Goal: Task Accomplishment & Management: Complete application form

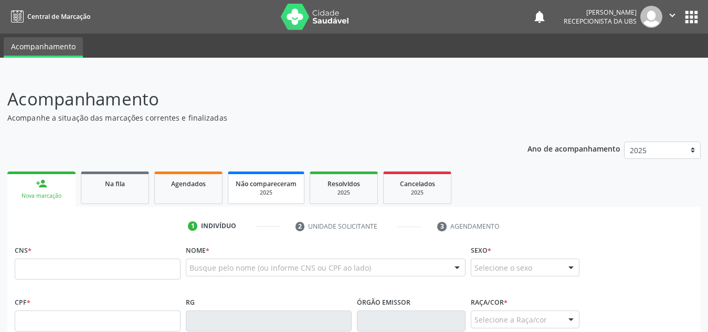
click at [261, 188] on span "Não compareceram" at bounding box center [266, 183] width 61 height 9
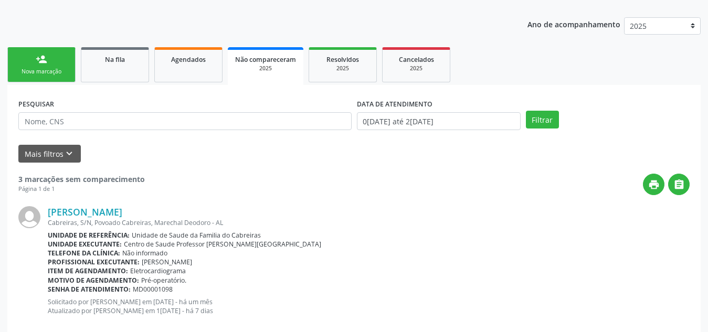
scroll to position [120, 0]
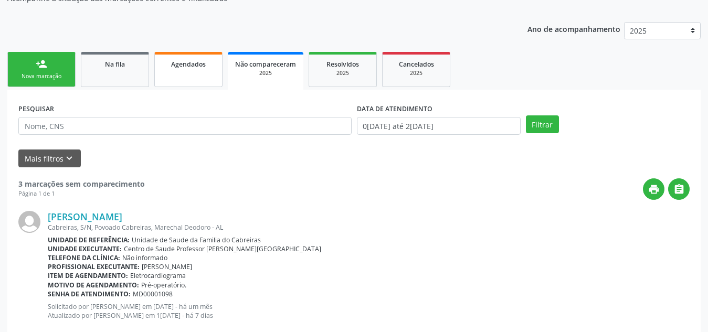
click at [189, 78] on link "Agendados" at bounding box center [188, 69] width 68 height 35
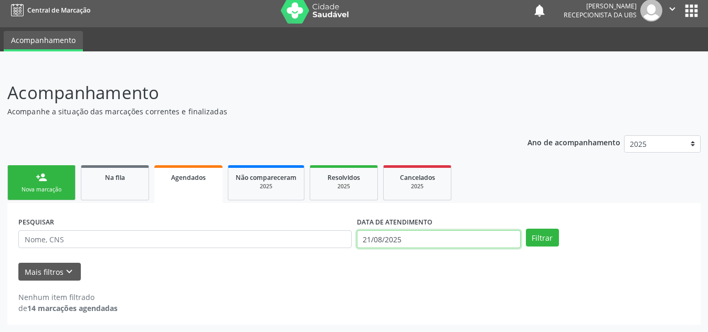
scroll to position [71, 0]
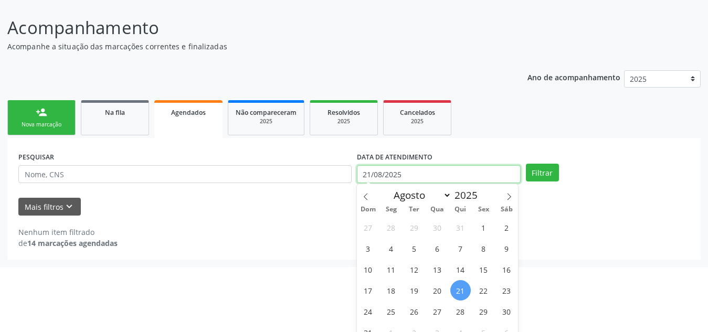
click at [396, 246] on body "Central de Marcação notifications [PERSON_NAME] Recepcionista da UBS  Configur…" at bounding box center [354, 95] width 708 height 332
click at [476, 225] on span "1" at bounding box center [483, 227] width 20 height 20
type input "[DATE]"
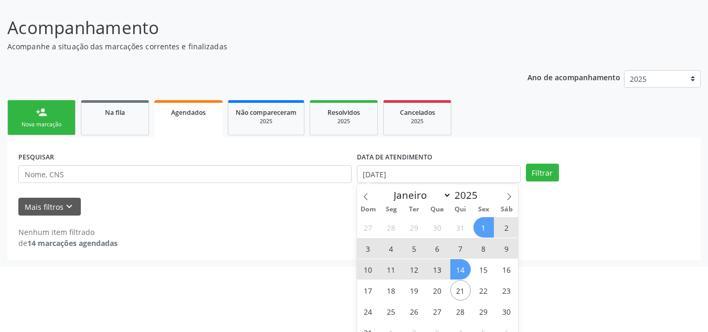
scroll to position [82, 0]
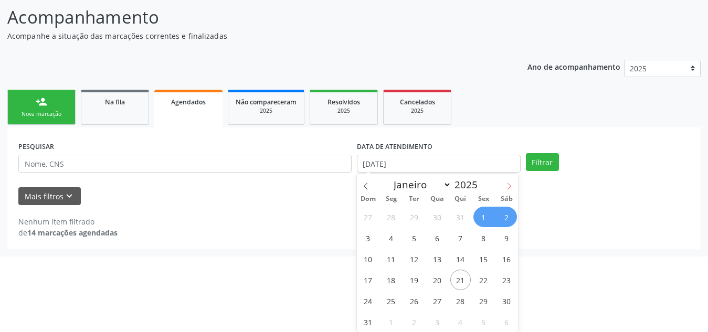
click at [511, 185] on icon at bounding box center [508, 186] width 7 height 7
select select "8"
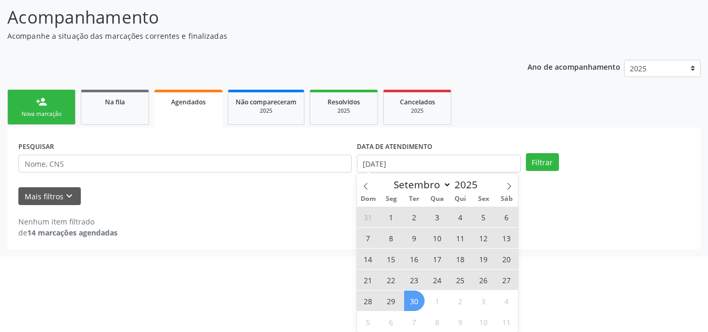
click at [418, 297] on span "30" at bounding box center [414, 301] width 20 height 20
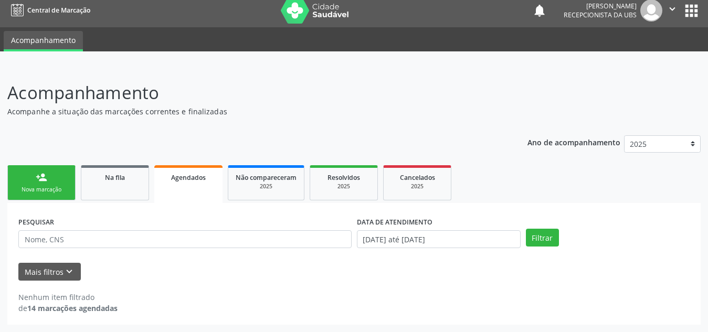
scroll to position [6, 0]
click at [533, 237] on button "Filtrar" at bounding box center [542, 238] width 33 height 18
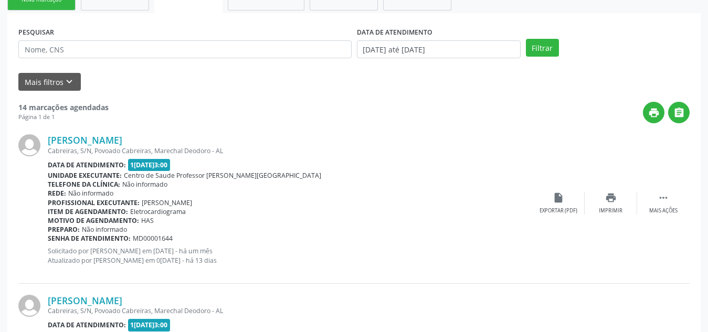
scroll to position [0, 0]
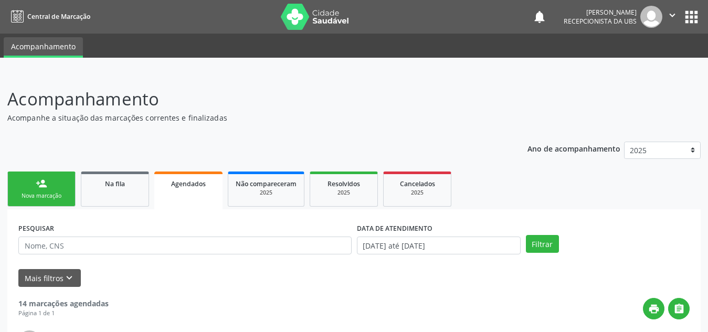
click at [30, 185] on link "person_add Nova marcação" at bounding box center [41, 189] width 68 height 35
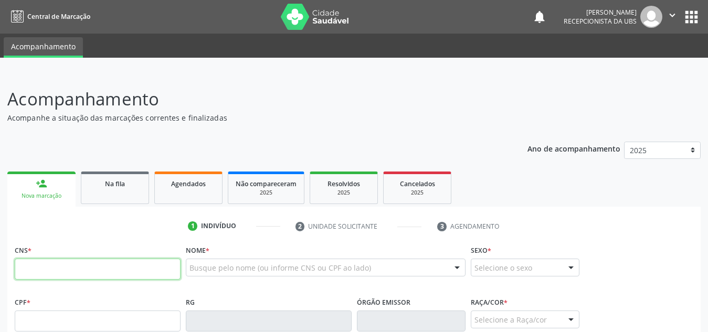
click at [90, 267] on input "text" at bounding box center [98, 269] width 166 height 21
type input "708 1016 0340 4340"
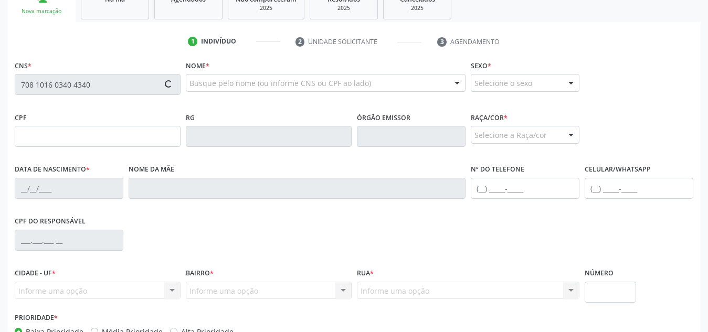
type input "145.014.884-09"
type input "[DATE]"
type input "[PERSON_NAME]"
type input "[PHONE_NUMBER]"
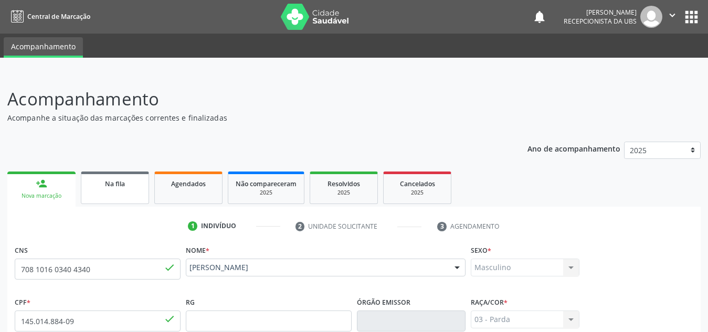
click at [121, 190] on link "Na fila" at bounding box center [115, 188] width 68 height 33
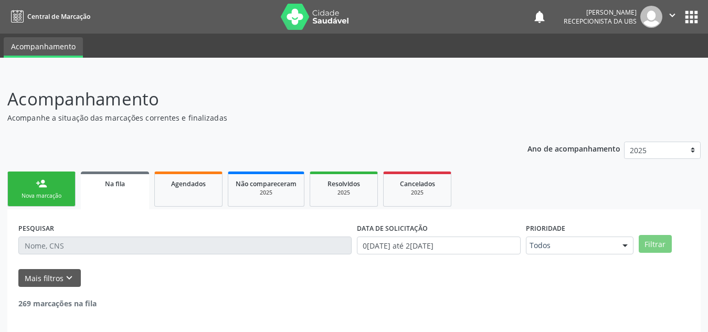
click at [121, 190] on link "Na fila" at bounding box center [115, 191] width 68 height 38
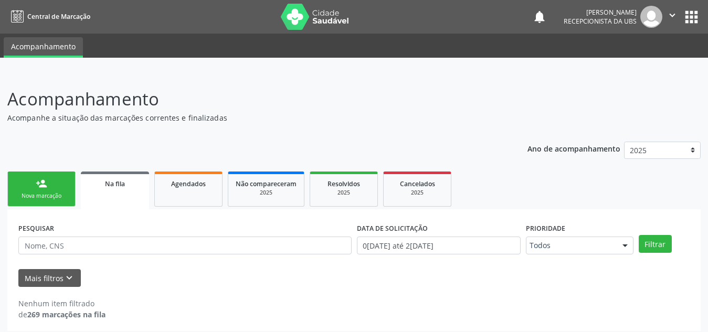
click at [52, 197] on div "Nova marcação" at bounding box center [41, 196] width 52 height 8
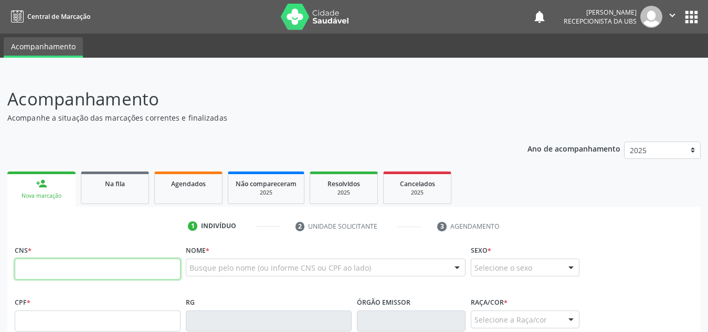
click at [50, 271] on input "text" at bounding box center [98, 269] width 166 height 21
paste input "708 1016 0340 4340"
type input "708 1016 0340 4340"
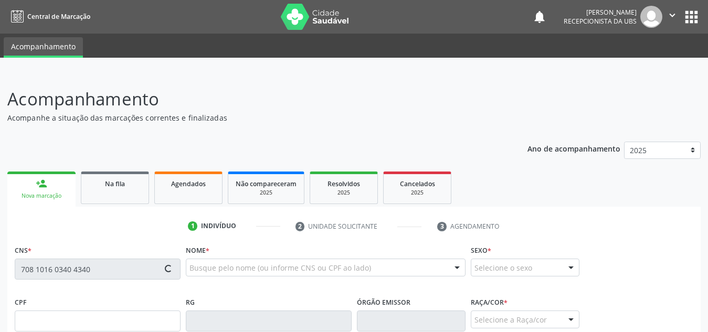
scroll to position [251, 0]
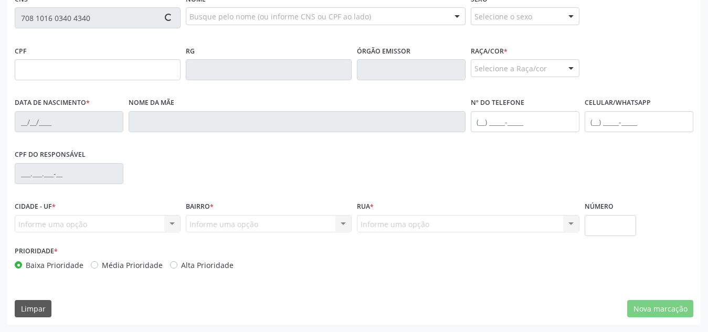
type input "145.014.884-09"
type input "[DATE]"
type input "[PERSON_NAME]"
type input "[PHONE_NUMBER]"
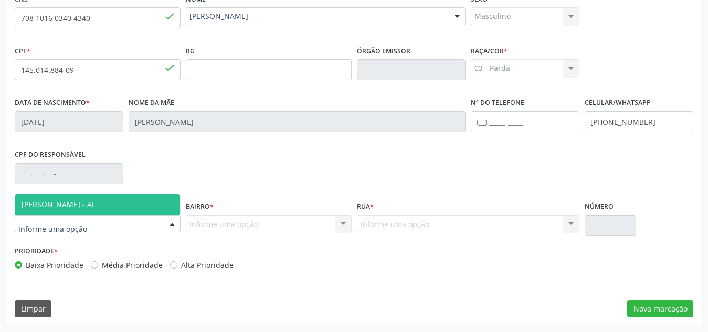
click at [96, 220] on div at bounding box center [98, 224] width 166 height 18
click at [96, 220] on input "text" at bounding box center [88, 229] width 141 height 21
click at [108, 209] on span "[PERSON_NAME] - AL" at bounding box center [97, 204] width 165 height 21
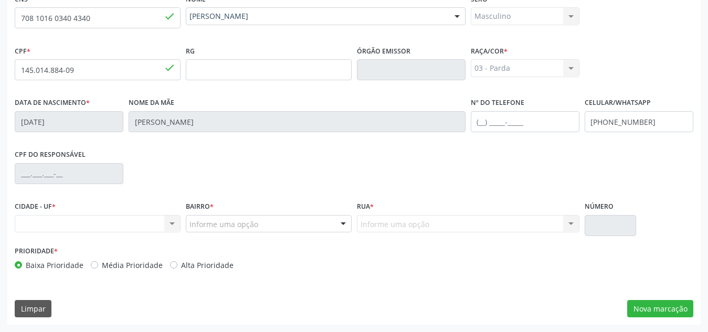
click at [139, 218] on div "Nenhum resultado encontrado para: " " Não há nenhuma opção para ser exibida." at bounding box center [98, 224] width 166 height 18
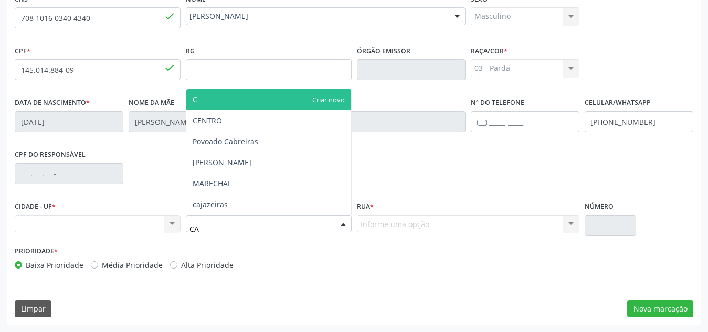
type input "CAB"
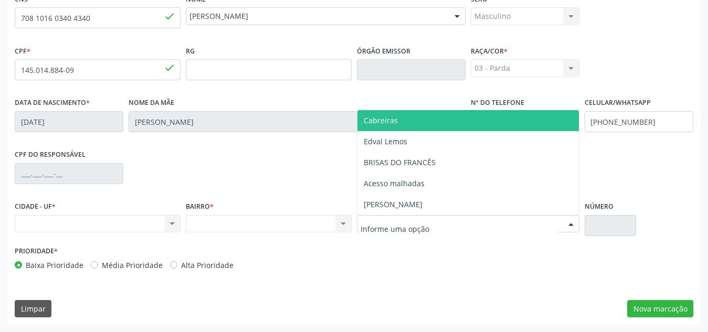
click at [436, 222] on div at bounding box center [468, 224] width 222 height 18
click at [450, 124] on span "Cabreiras" at bounding box center [467, 120] width 221 height 21
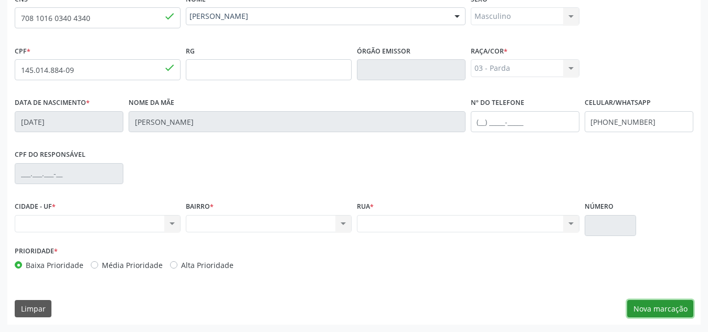
click at [641, 307] on button "Nova marcação" at bounding box center [660, 309] width 66 height 18
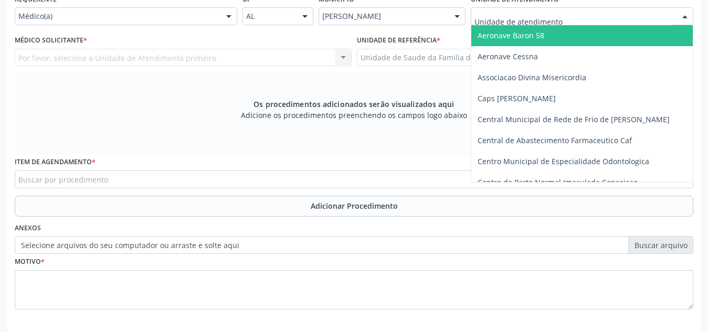
click at [587, 21] on div at bounding box center [582, 16] width 222 height 18
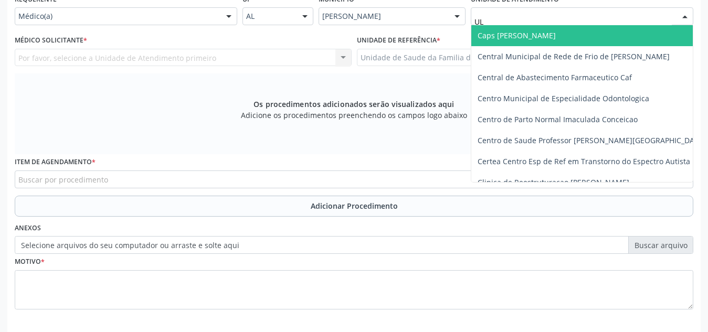
type input "U"
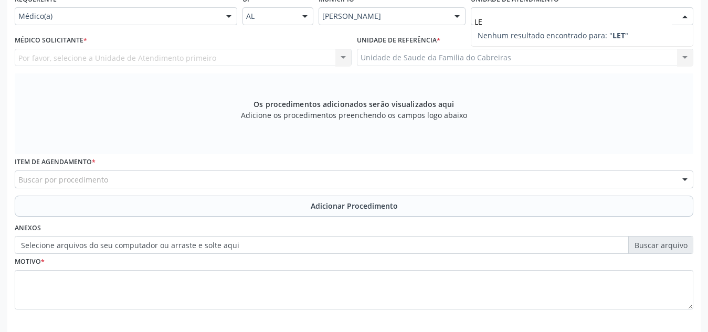
type input "L"
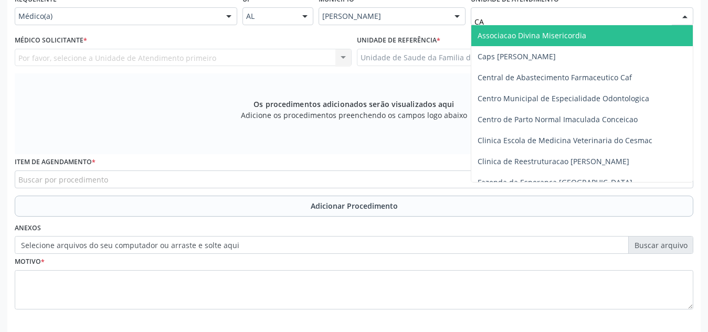
type input "CAB"
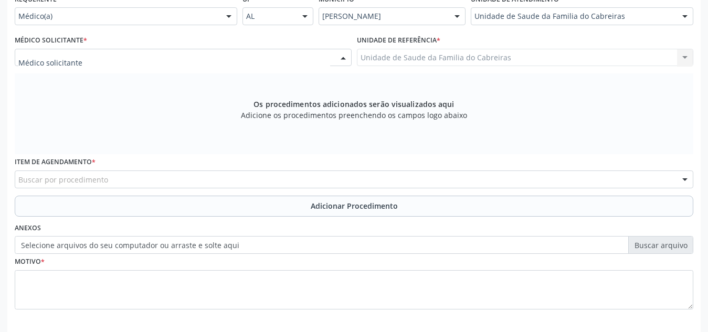
click at [187, 61] on div at bounding box center [183, 58] width 337 height 18
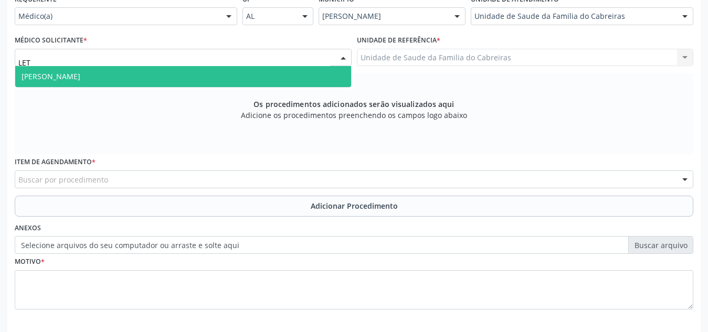
type input "[PERSON_NAME]"
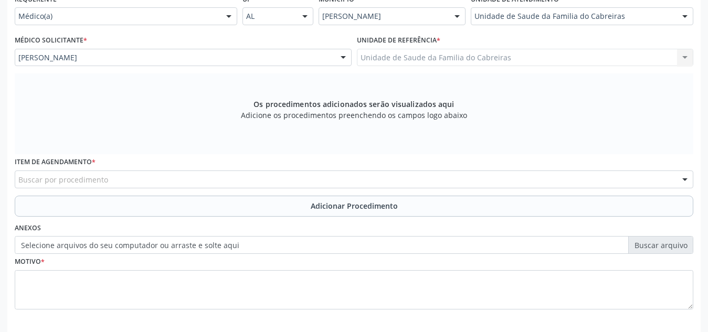
click at [227, 188] on div "Buscar por procedimento" at bounding box center [354, 180] width 678 height 18
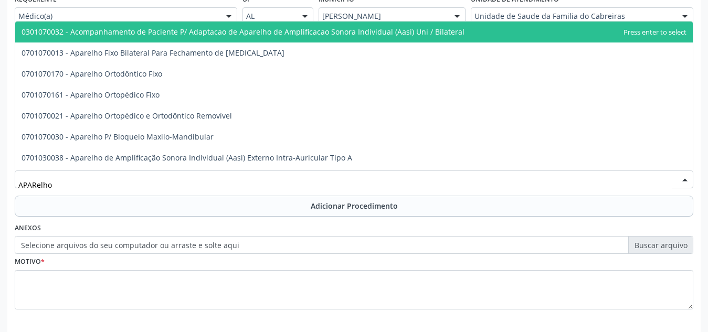
type input "APARelho u"
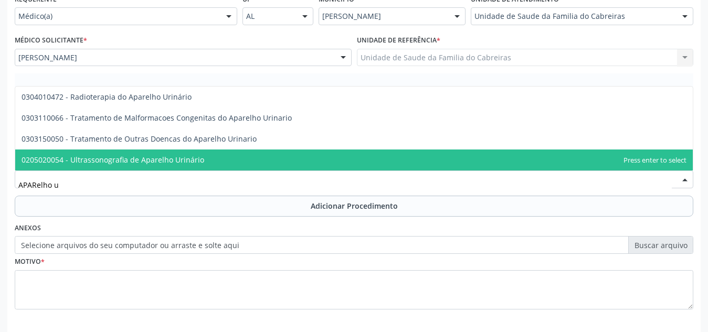
click at [236, 150] on span "0205020054 - Ultrassonografia de Aparelho Urinário" at bounding box center [353, 160] width 677 height 21
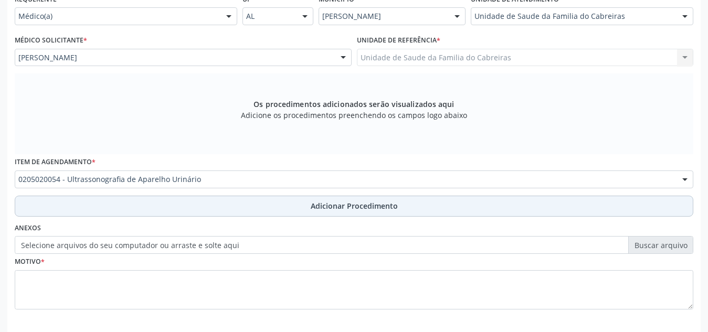
click at [249, 202] on button "Adicionar Procedimento" at bounding box center [354, 206] width 678 height 21
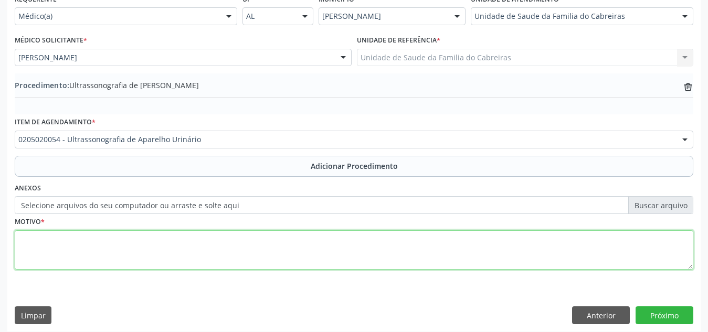
click at [245, 259] on textarea at bounding box center [354, 250] width 678 height 40
type textarea "Litiase renal bilateral (acompanhamento pós tratamento)"
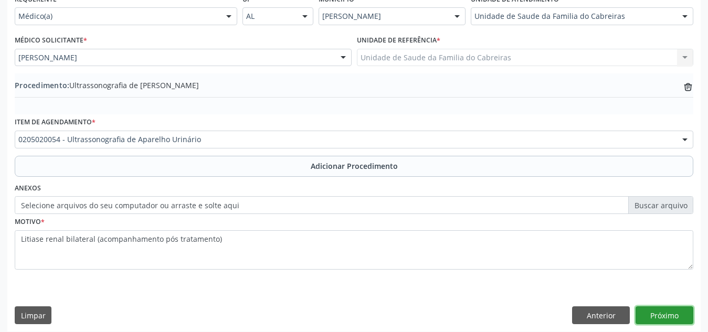
click at [673, 313] on button "Próximo" at bounding box center [664, 315] width 58 height 18
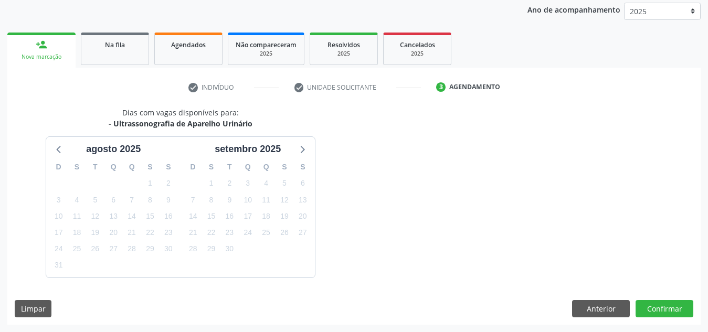
scroll to position [170, 0]
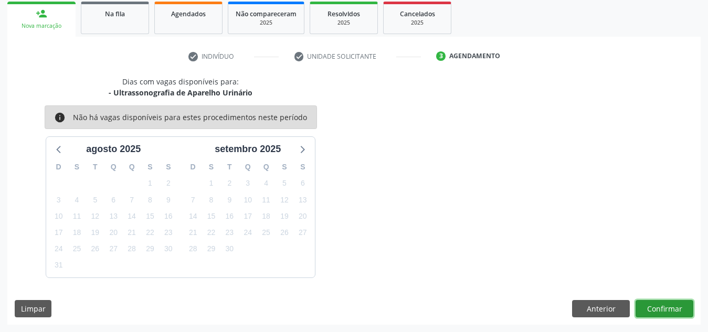
click at [673, 313] on button "Confirmar" at bounding box center [664, 309] width 58 height 18
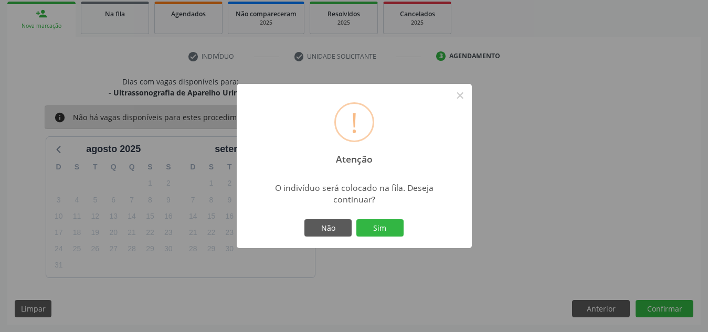
click at [356, 219] on button "Sim" at bounding box center [379, 228] width 47 height 18
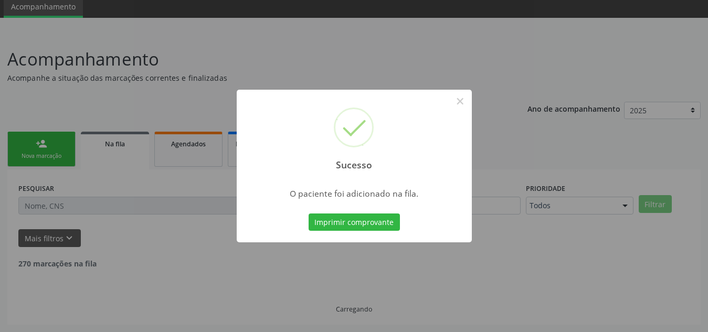
scroll to position [29, 0]
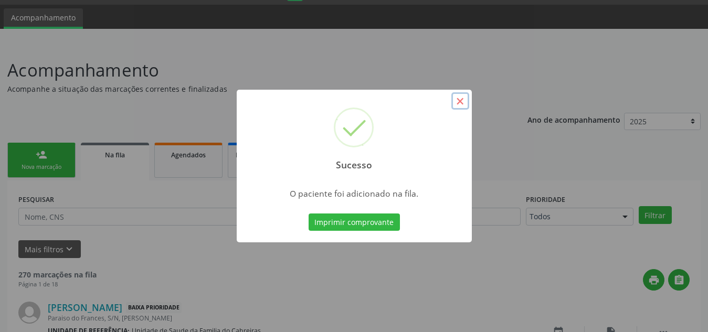
click at [458, 103] on button "×" at bounding box center [460, 101] width 18 height 18
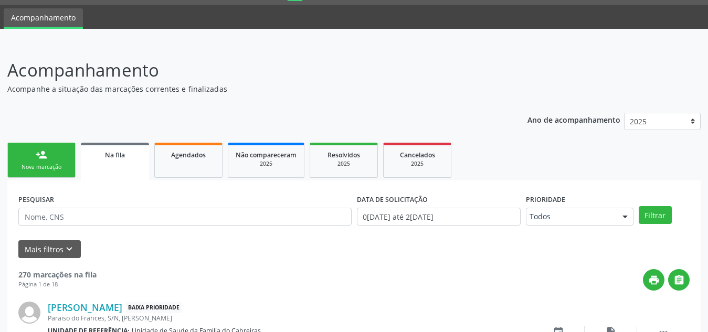
click at [35, 166] on div "Nova marcação" at bounding box center [41, 167] width 52 height 8
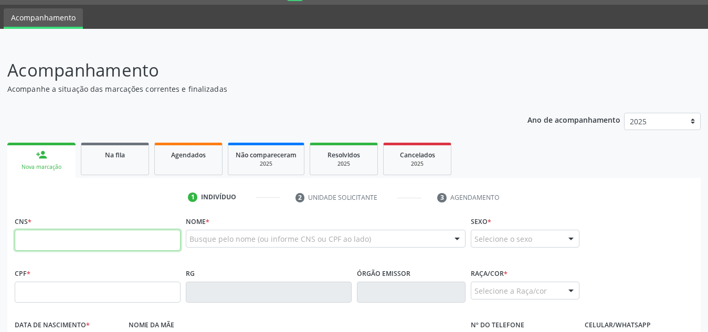
click at [87, 231] on input "text" at bounding box center [98, 240] width 166 height 21
paste input "705 7024 7119 3330"
type input "705 7024 7119 3330"
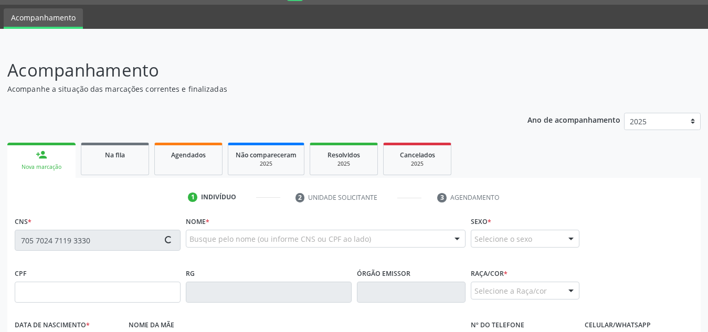
type input "142.783.296-01"
type input "1[DATE]"
type input "[PERSON_NAME]"
type input "[PHONE_NUMBER]"
type input "S/N"
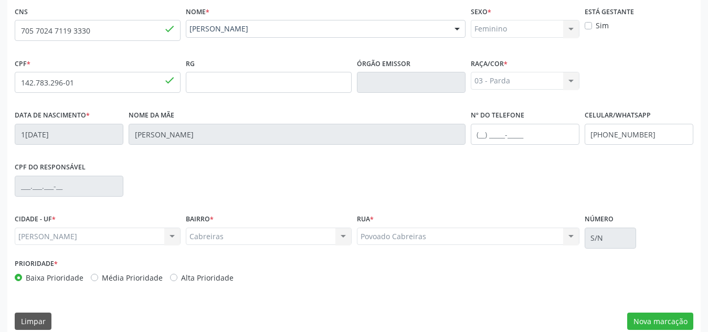
scroll to position [251, 0]
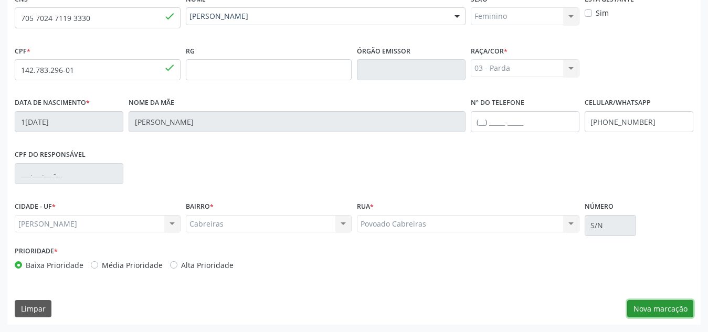
click at [638, 311] on button "Nova marcação" at bounding box center [660, 309] width 66 height 18
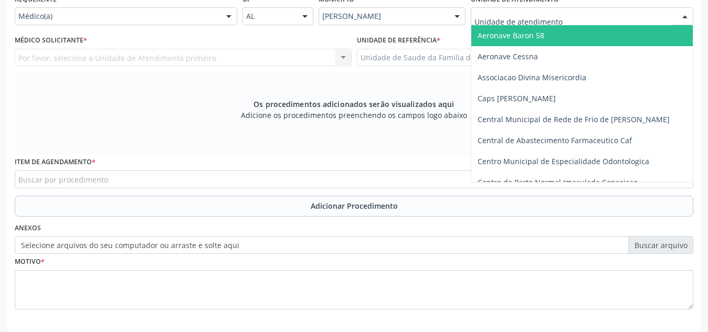
click at [627, 16] on div at bounding box center [582, 16] width 222 height 18
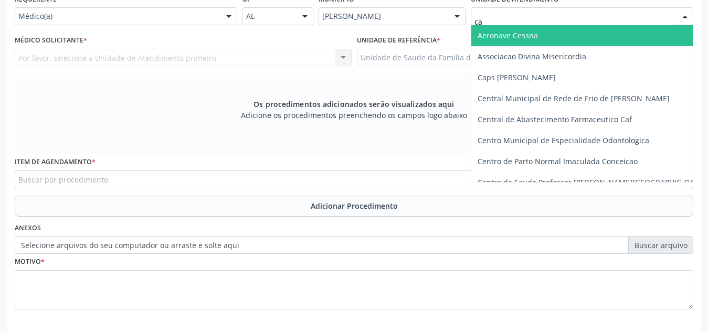
type input "cab"
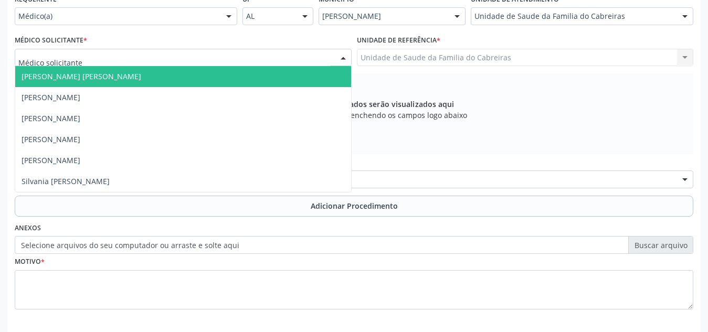
click at [274, 57] on div at bounding box center [183, 58] width 337 height 18
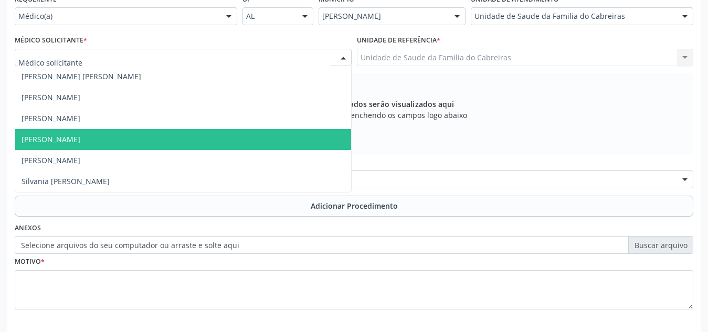
click at [203, 142] on span "[PERSON_NAME]" at bounding box center [183, 139] width 336 height 21
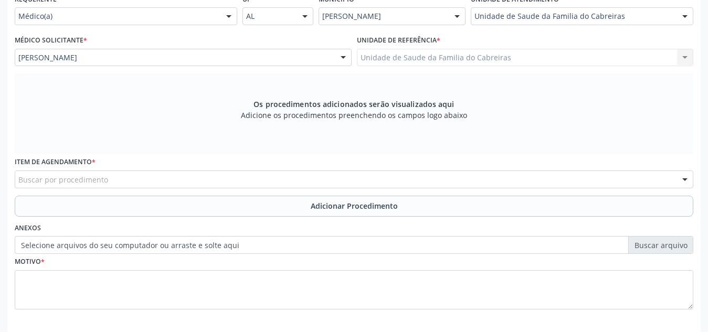
click at [196, 176] on div "Buscar por procedimento" at bounding box center [354, 180] width 678 height 18
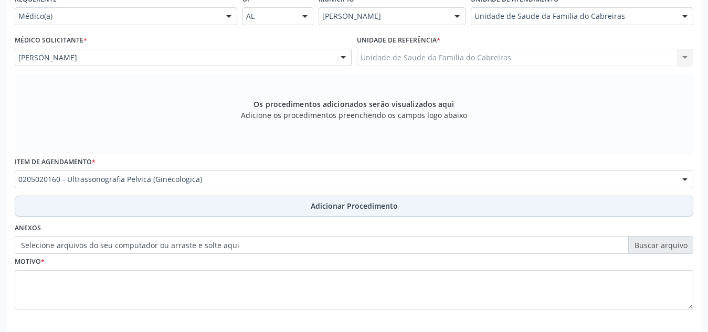
click at [203, 208] on button "Adicionar Procedimento" at bounding box center [354, 206] width 678 height 21
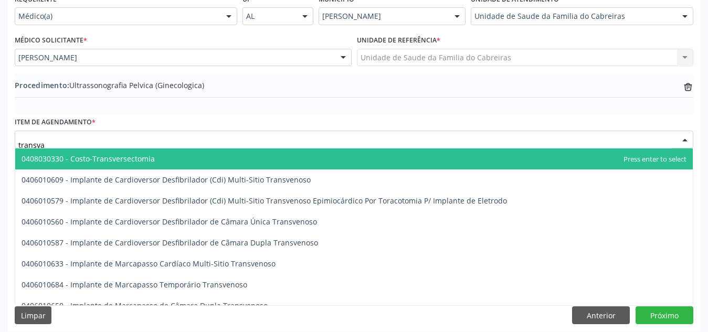
type input "transvag"
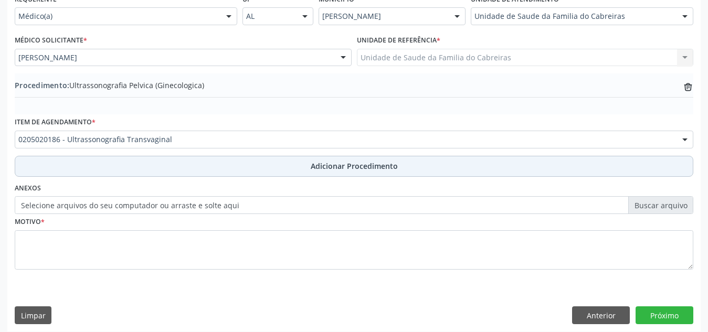
click at [218, 165] on button "Adicionar Procedimento" at bounding box center [354, 166] width 678 height 21
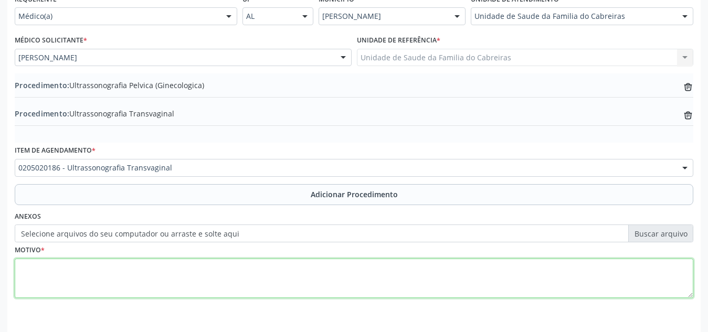
click at [185, 280] on textarea at bounding box center [354, 279] width 678 height 40
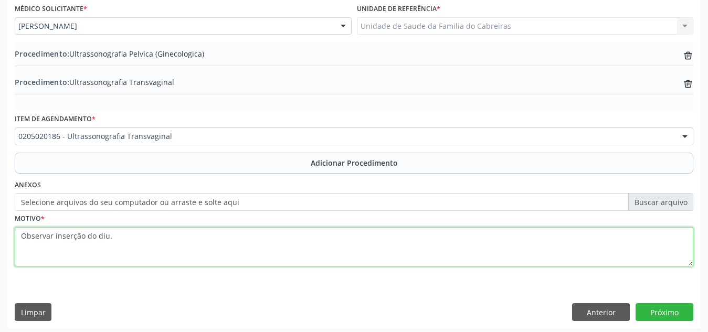
scroll to position [287, 0]
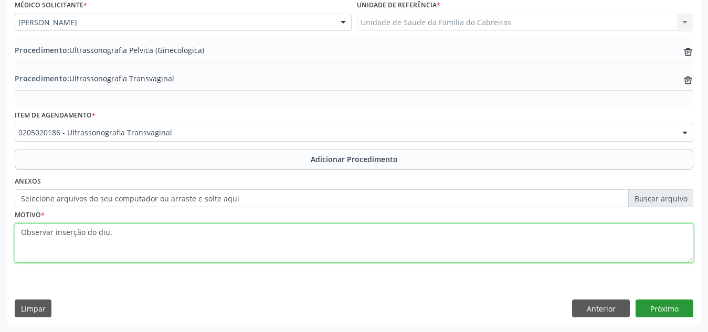
type textarea "Observar inserção do diu."
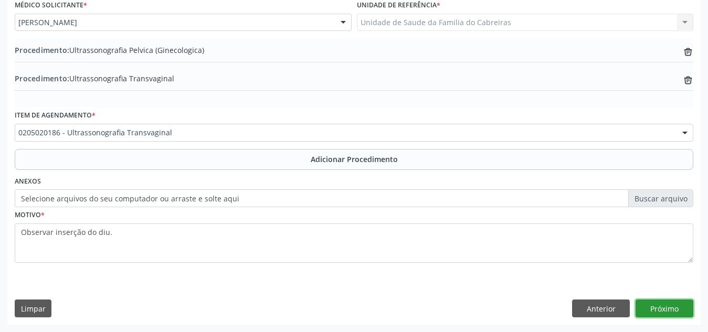
click at [682, 305] on button "Próximo" at bounding box center [664, 309] width 58 height 18
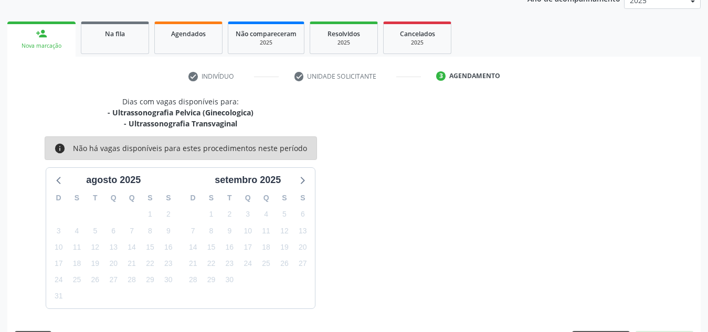
scroll to position [181, 0]
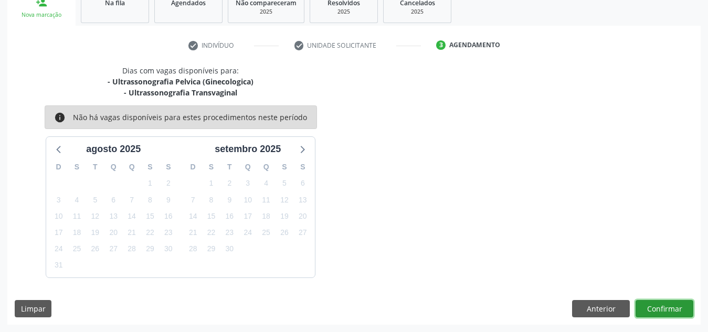
click at [682, 305] on button "Confirmar" at bounding box center [664, 309] width 58 height 18
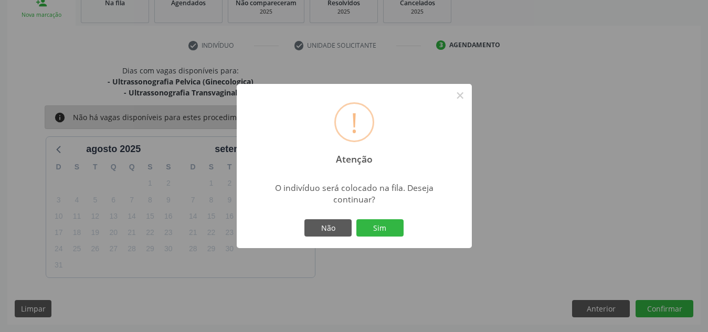
click at [356, 219] on button "Sim" at bounding box center [379, 228] width 47 height 18
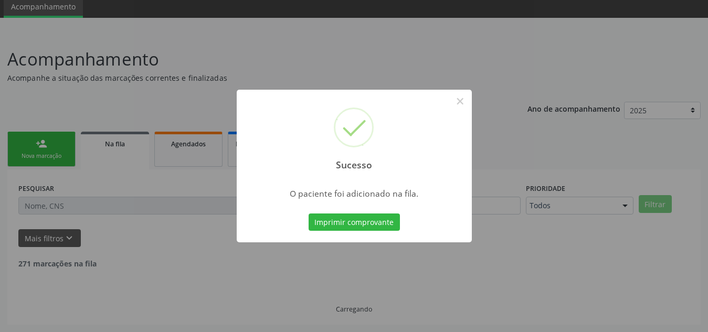
scroll to position [29, 0]
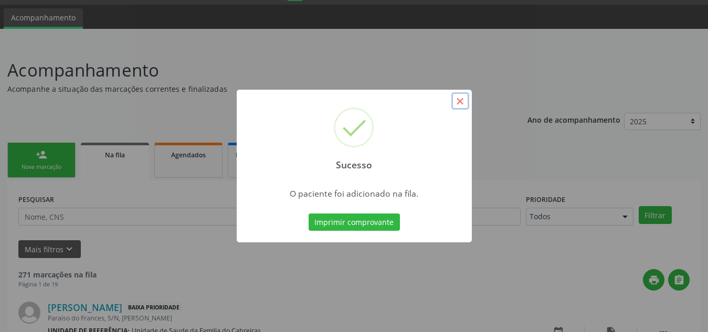
click at [463, 101] on button "×" at bounding box center [460, 101] width 18 height 18
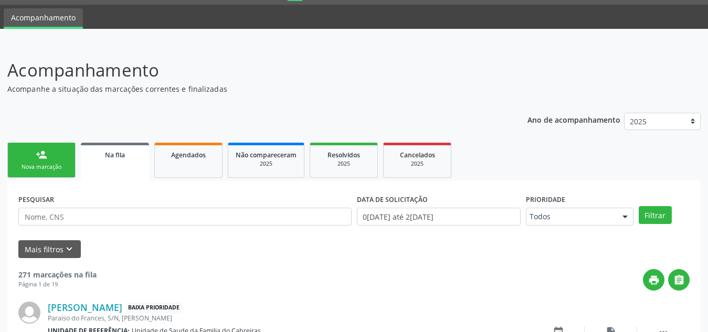
click at [47, 152] on div "person_add" at bounding box center [42, 155] width 12 height 12
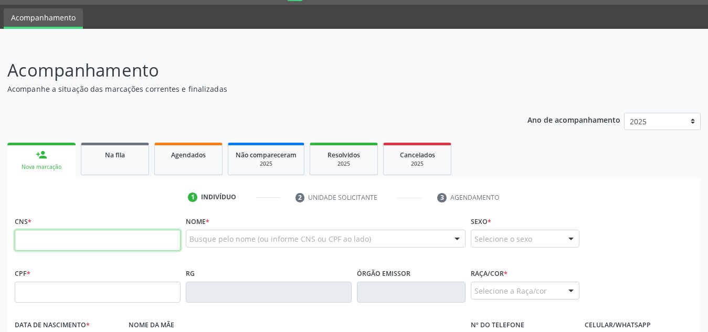
click at [100, 238] on input "text" at bounding box center [98, 240] width 166 height 21
paste input "706 3087 9816 9077"
type input "706 3087 9816 9077"
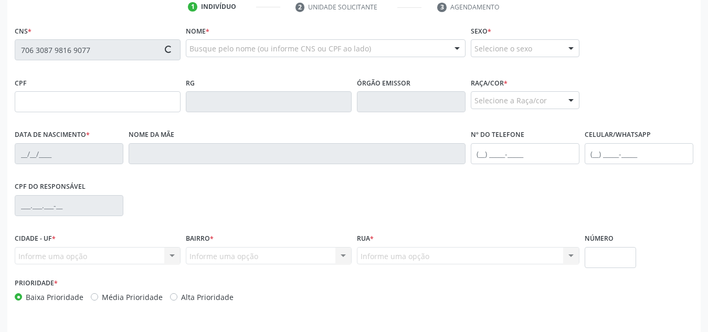
scroll to position [220, 0]
type input "161.649.264-32"
type input "1[DATE]"
type input "[PERSON_NAME]"
type input "[PHONE_NUMBER]"
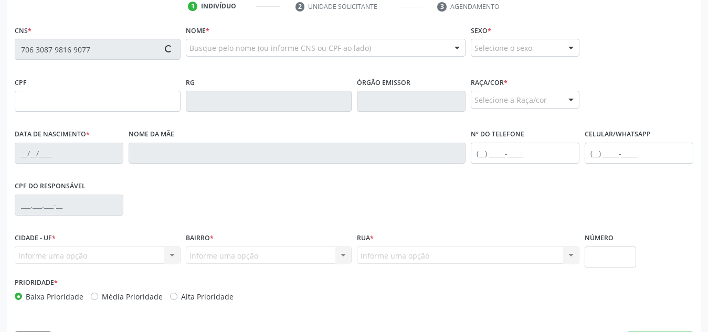
type input "S/N"
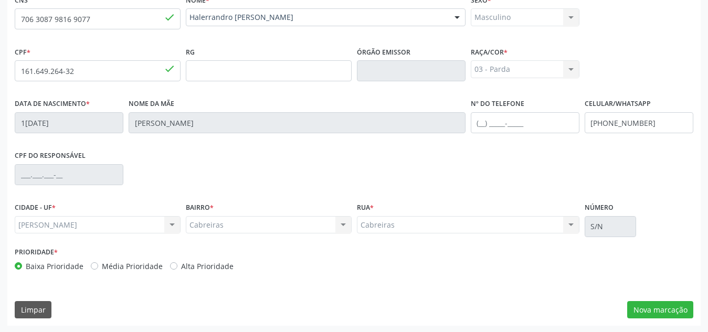
scroll to position [251, 0]
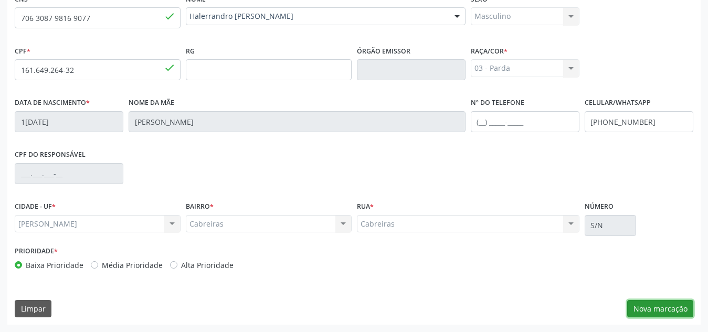
click at [648, 314] on button "Nova marcação" at bounding box center [660, 309] width 66 height 18
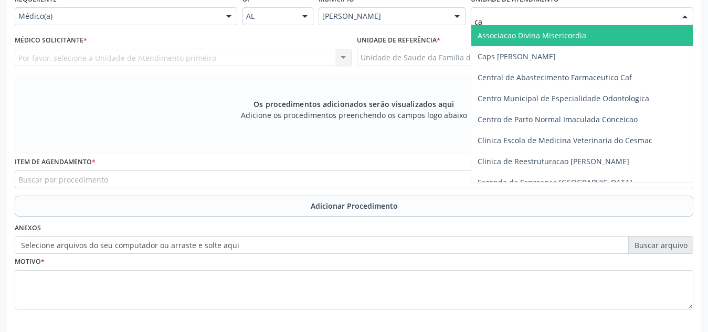
type input "cab"
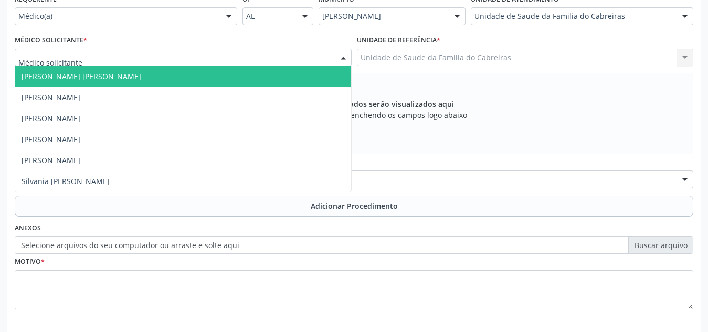
click at [170, 59] on div at bounding box center [183, 58] width 337 height 18
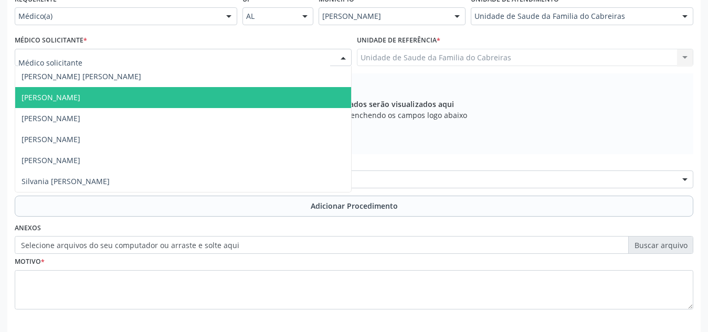
click at [157, 96] on span "[PERSON_NAME]" at bounding box center [183, 97] width 336 height 21
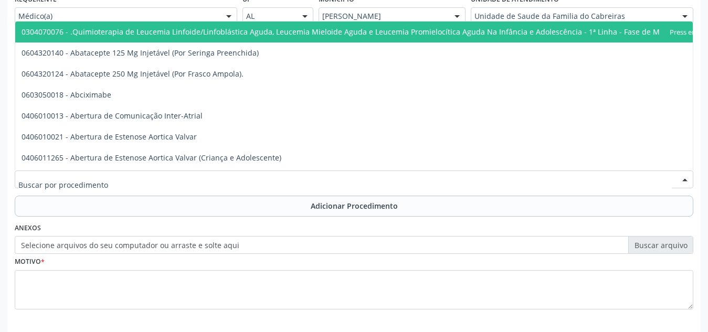
click at [171, 179] on div at bounding box center [354, 180] width 678 height 18
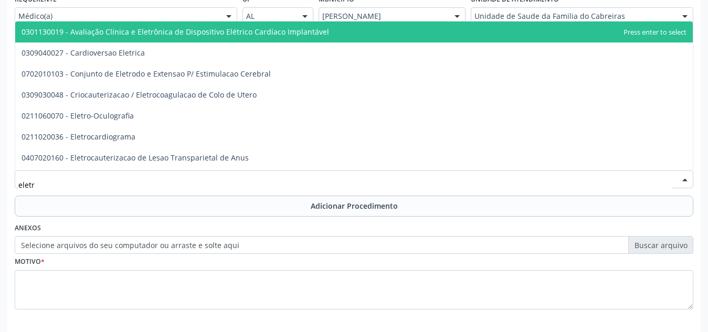
type input "eletro"
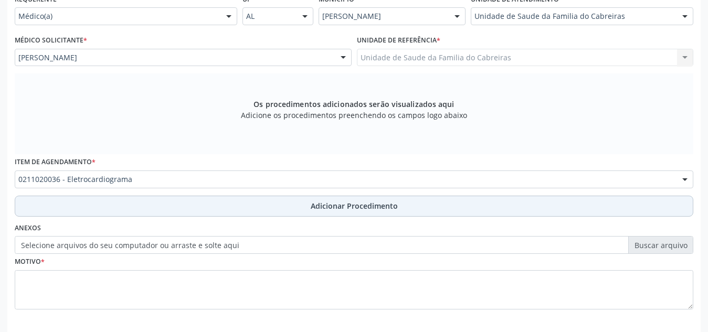
click at [175, 203] on button "Adicionar Procedimento" at bounding box center [354, 206] width 678 height 21
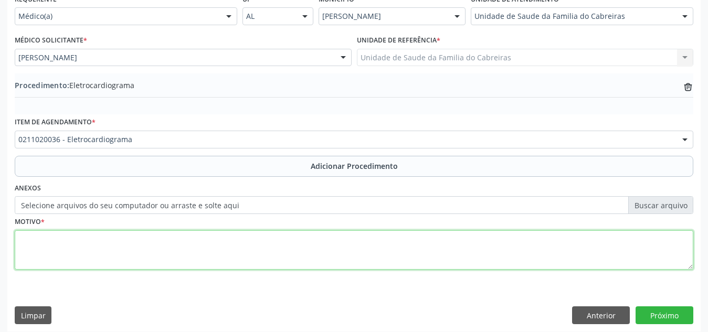
click at [161, 253] on textarea at bounding box center [354, 250] width 678 height 40
type textarea "[MEDICAL_DATA]"
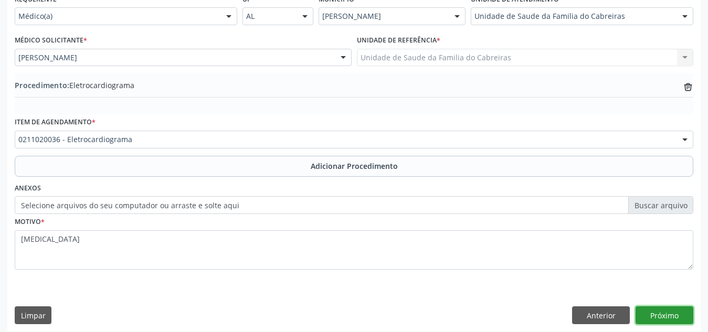
click at [649, 312] on button "Próximo" at bounding box center [664, 315] width 58 height 18
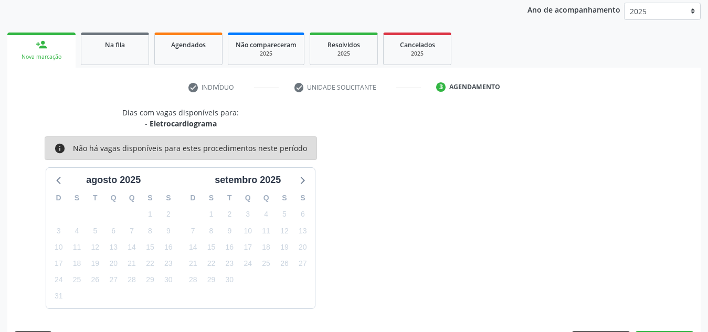
scroll to position [170, 0]
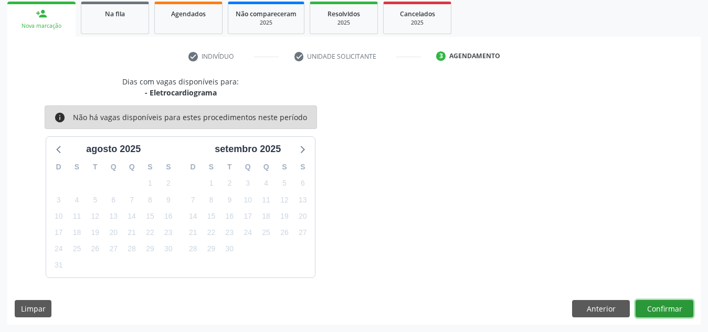
click at [653, 311] on button "Confirmar" at bounding box center [664, 309] width 58 height 18
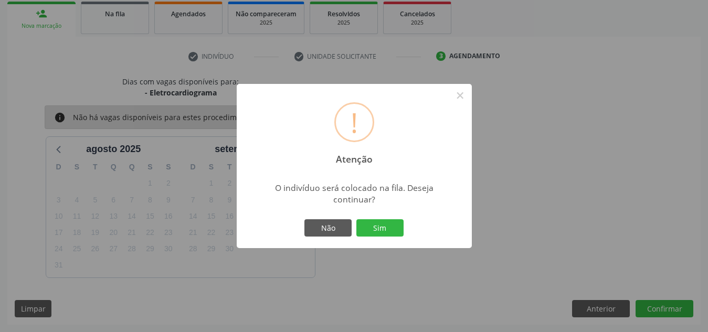
click at [356, 219] on button "Sim" at bounding box center [379, 228] width 47 height 18
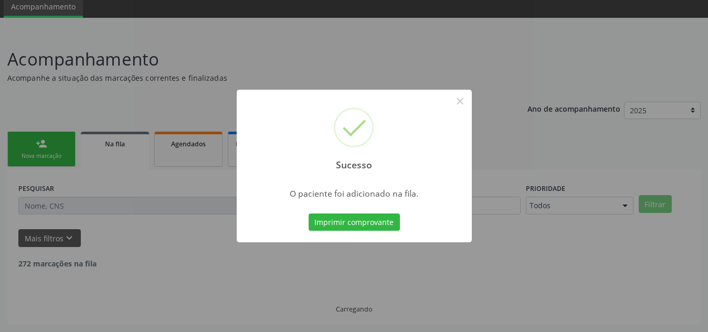
scroll to position [29, 0]
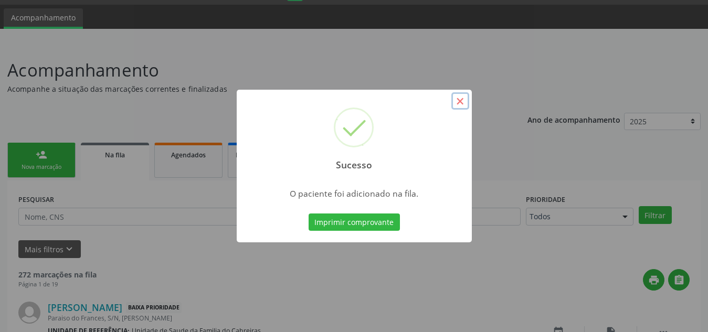
click at [455, 99] on button "×" at bounding box center [460, 101] width 18 height 18
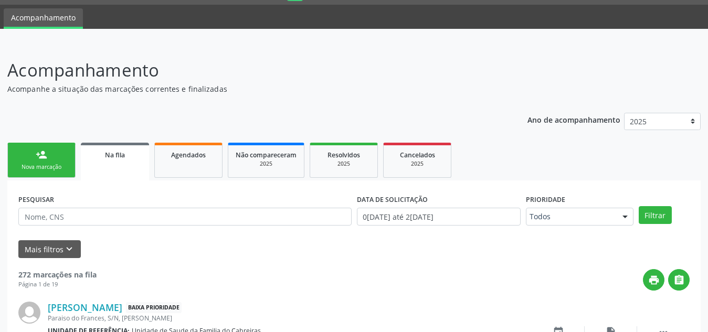
click at [35, 154] on link "person_add Nova marcação" at bounding box center [41, 160] width 68 height 35
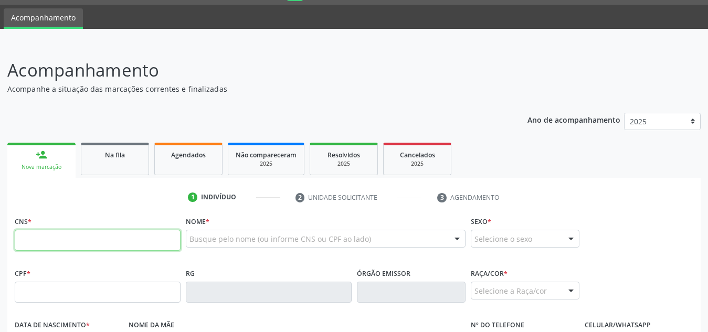
click at [63, 236] on input "text" at bounding box center [98, 240] width 166 height 21
paste input "898 0027 4679 6238"
type input "898 0027 4679 6238"
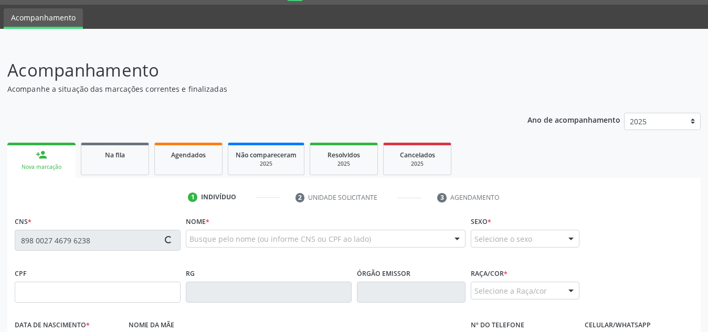
type input "126.691.254-17"
type input "2[DATE]"
type input "[PERSON_NAME]"
type input "[PHONE_NUMBER]"
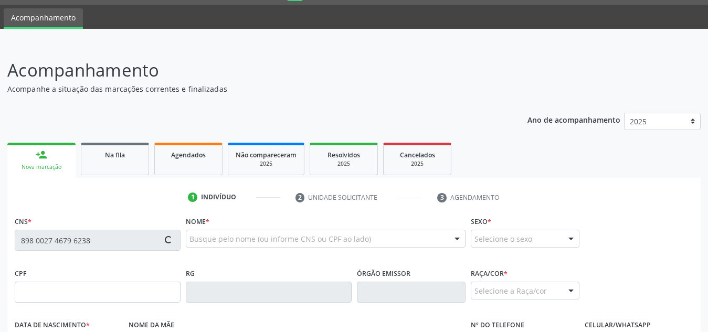
type input "S/N"
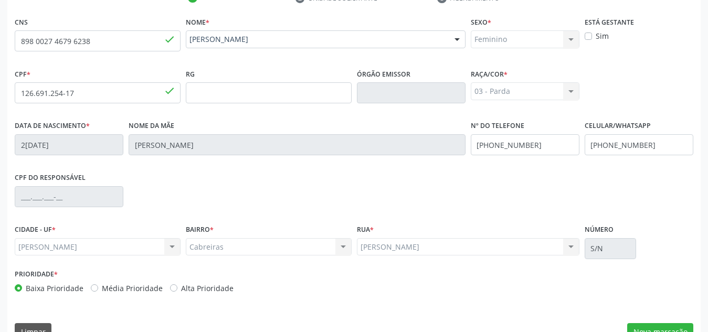
scroll to position [251, 0]
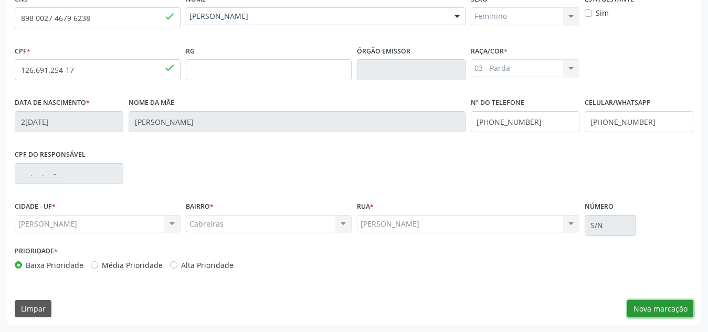
click at [645, 314] on button "Nova marcação" at bounding box center [660, 309] width 66 height 18
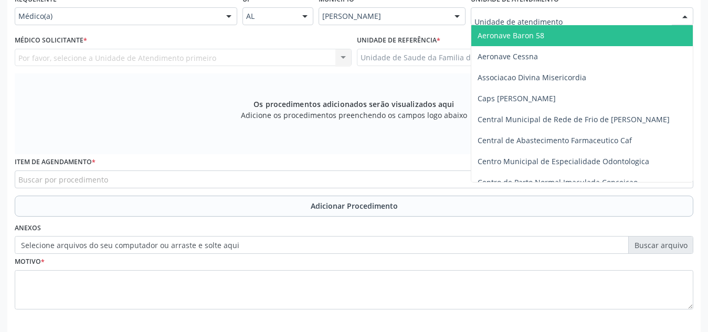
click at [632, 15] on div at bounding box center [582, 16] width 222 height 18
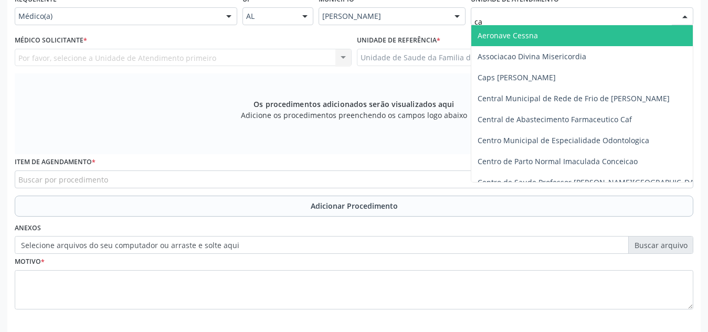
type input "cab"
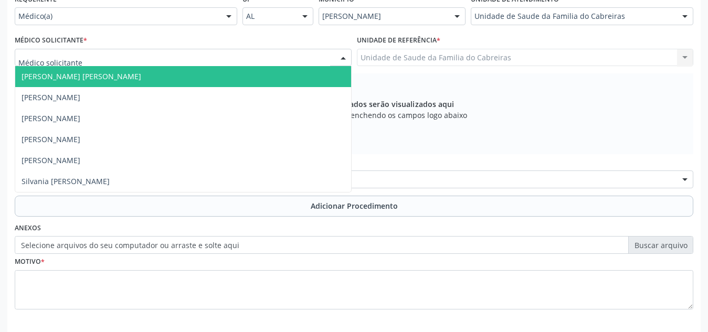
click at [229, 57] on div at bounding box center [183, 58] width 337 height 18
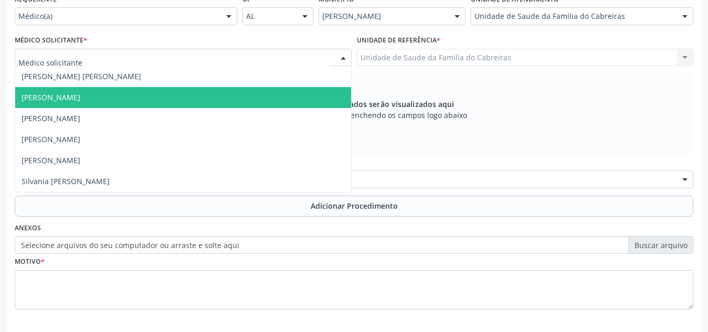
click at [215, 102] on span "[PERSON_NAME]" at bounding box center [183, 97] width 336 height 21
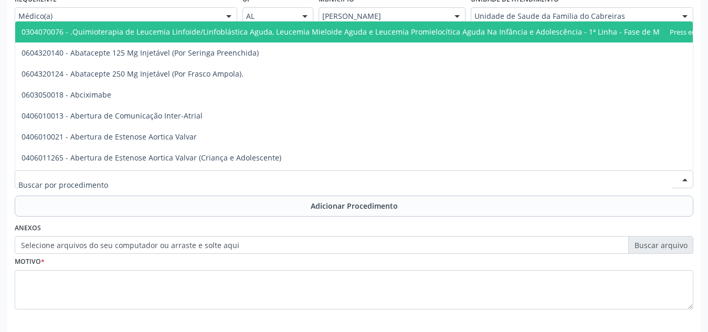
click at [189, 183] on div at bounding box center [354, 180] width 678 height 18
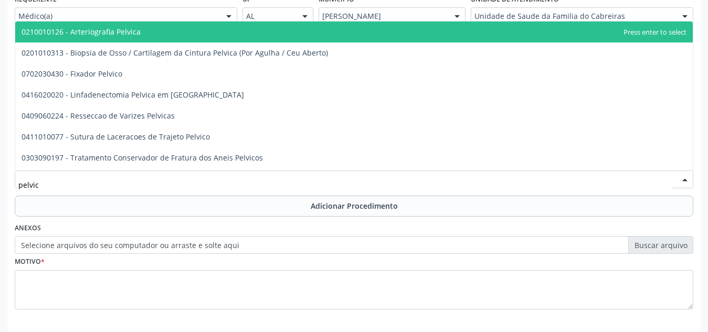
type input "pelvica"
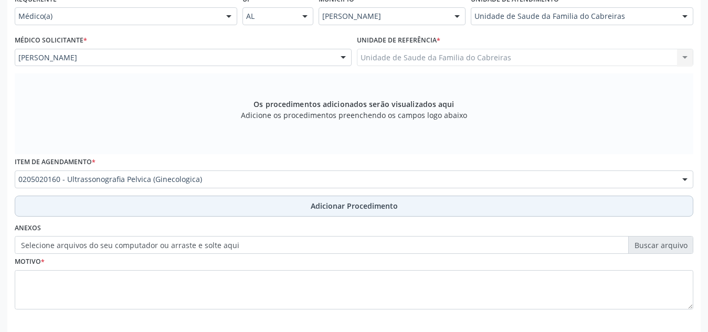
click at [188, 208] on button "Adicionar Procedimento" at bounding box center [354, 206] width 678 height 21
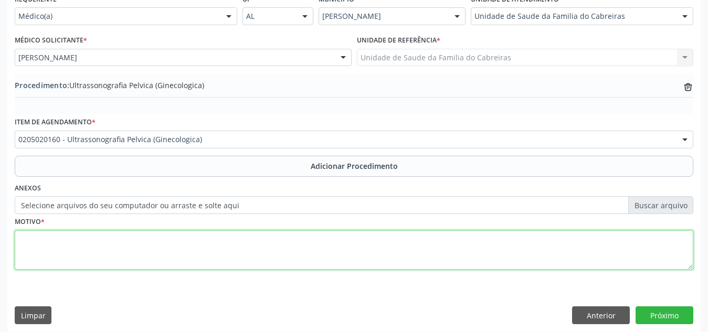
click at [175, 242] on textarea at bounding box center [354, 250] width 678 height 40
type textarea "Investigação SOP"
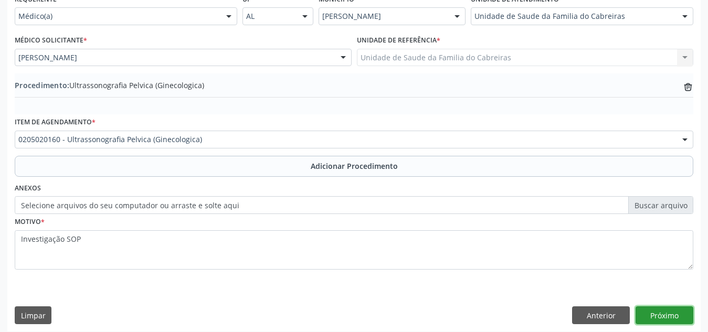
click at [655, 309] on button "Próximo" at bounding box center [664, 315] width 58 height 18
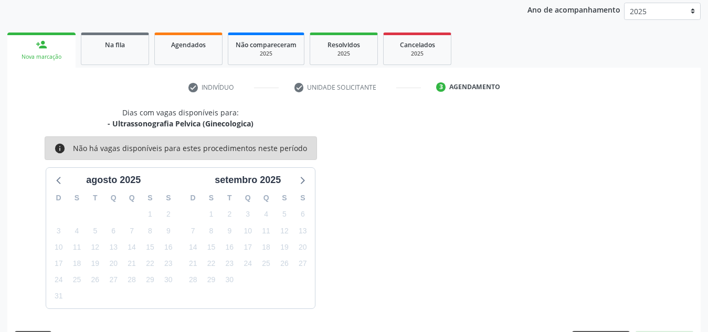
scroll to position [170, 0]
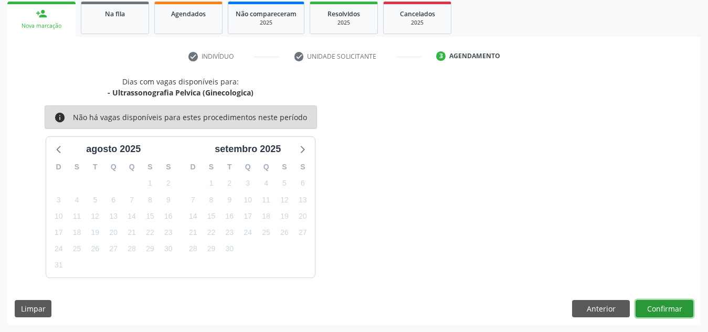
click at [655, 309] on button "Confirmar" at bounding box center [664, 309] width 58 height 18
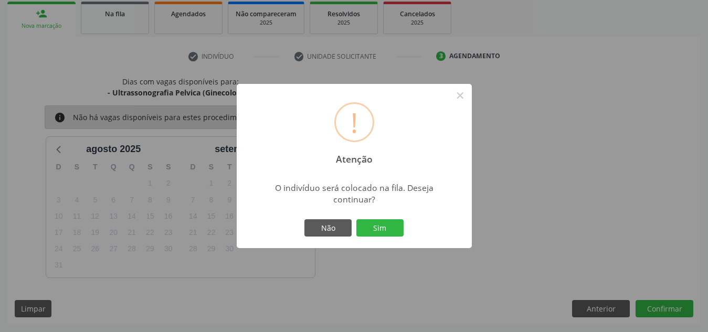
click at [356, 219] on button "Sim" at bounding box center [379, 228] width 47 height 18
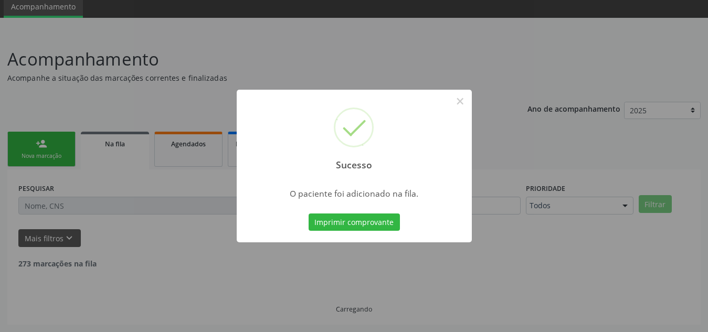
scroll to position [29, 0]
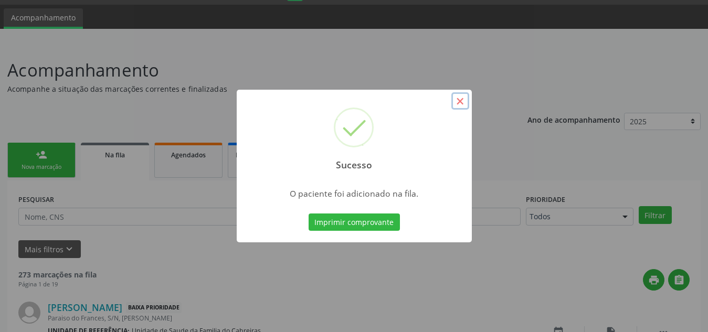
click at [463, 97] on button "×" at bounding box center [460, 101] width 18 height 18
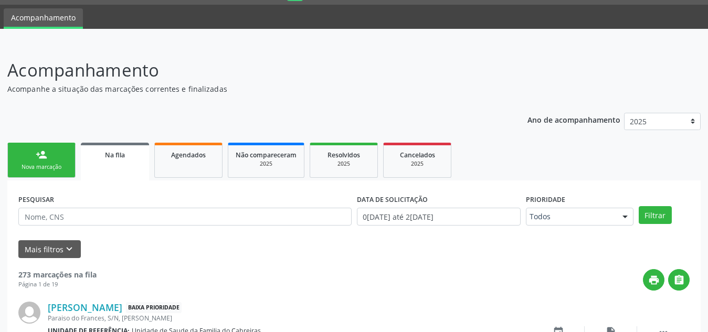
click at [39, 153] on div "person_add" at bounding box center [42, 155] width 12 height 12
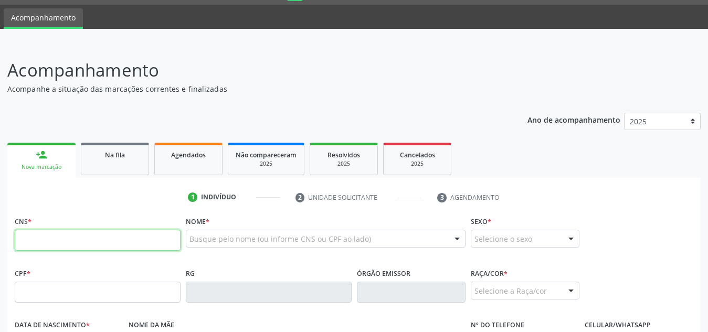
click at [58, 240] on input "text" at bounding box center [98, 240] width 166 height 21
paste input "898 0027 4679 6238"
type input "898 0027 4679 6238"
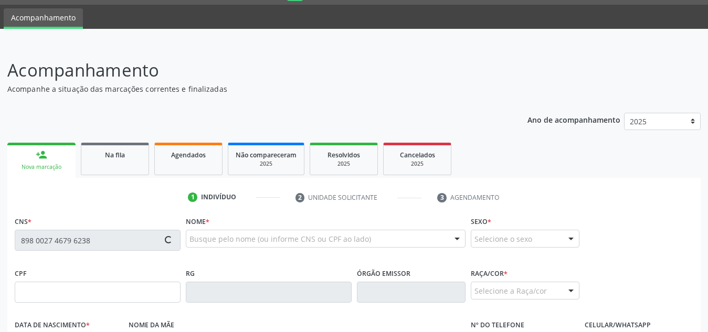
type input "126.691.254-17"
type input "2[DATE]"
type input "[PERSON_NAME]"
type input "[PHONE_NUMBER]"
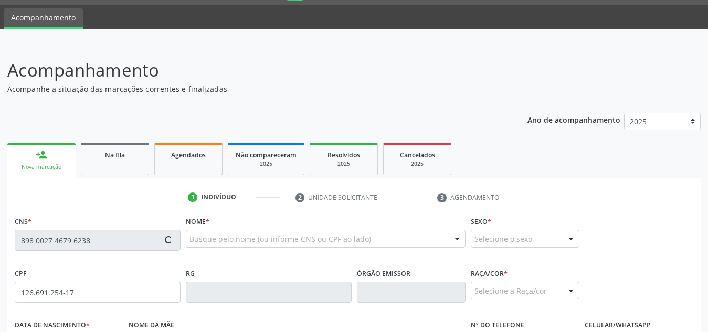
type input "S/N"
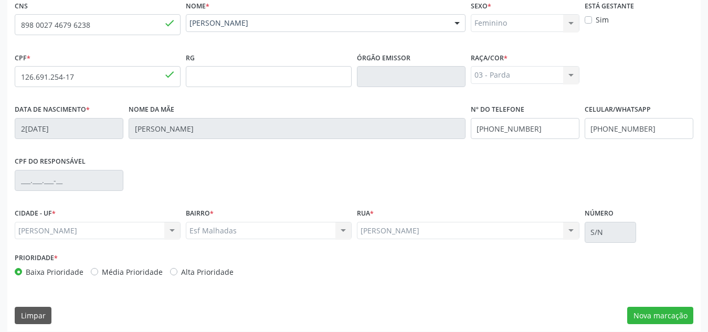
scroll to position [251, 0]
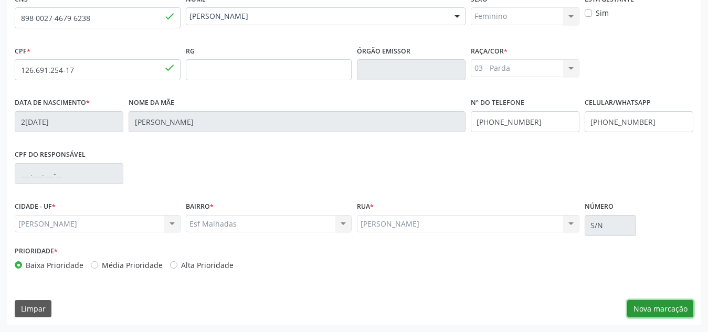
click at [673, 312] on button "Nova marcação" at bounding box center [660, 309] width 66 height 18
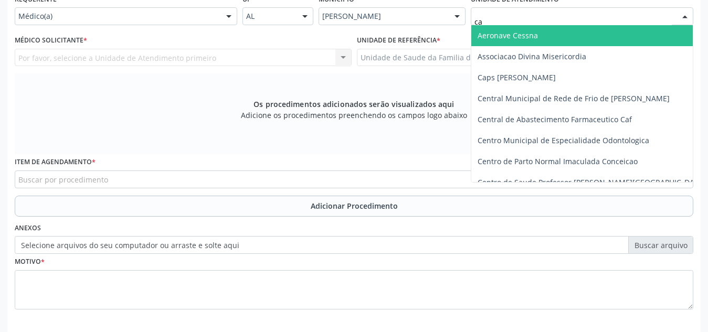
type input "cab"
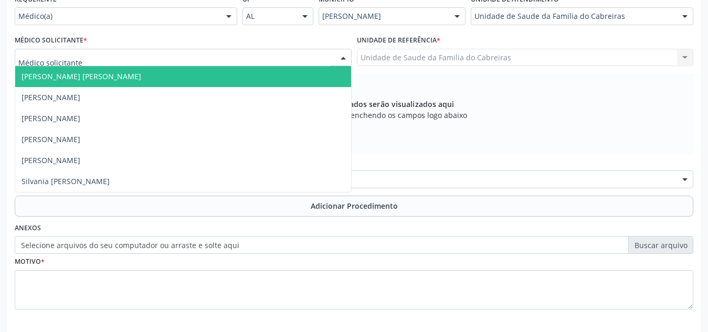
click at [255, 60] on div at bounding box center [183, 58] width 337 height 18
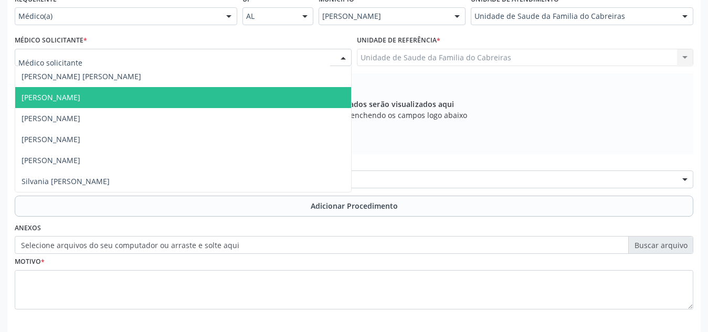
click at [202, 93] on span "[PERSON_NAME]" at bounding box center [183, 97] width 336 height 21
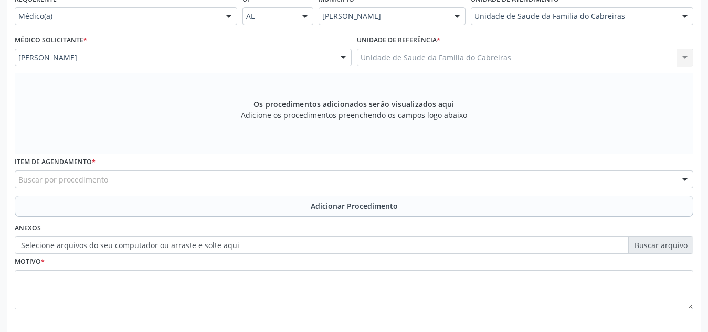
click at [180, 174] on div "Buscar por procedimento" at bounding box center [354, 180] width 678 height 18
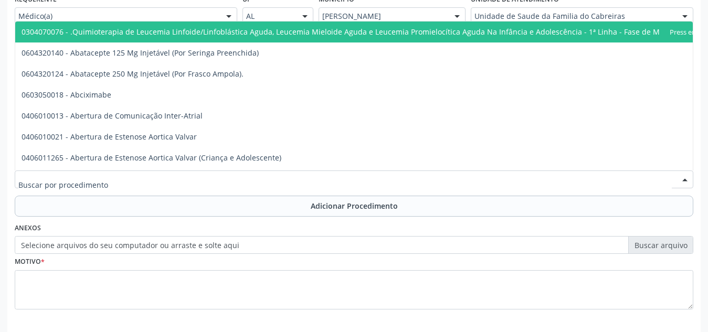
type input "E"
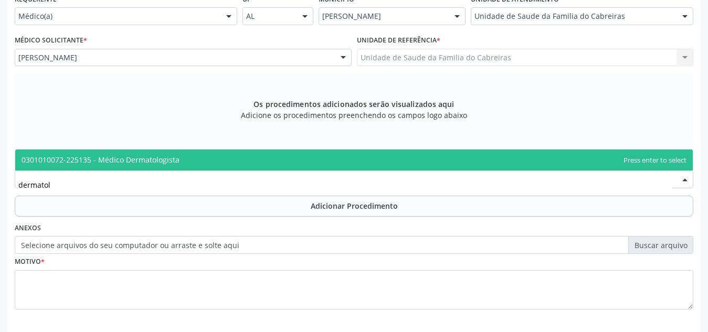
type input "dermatolo"
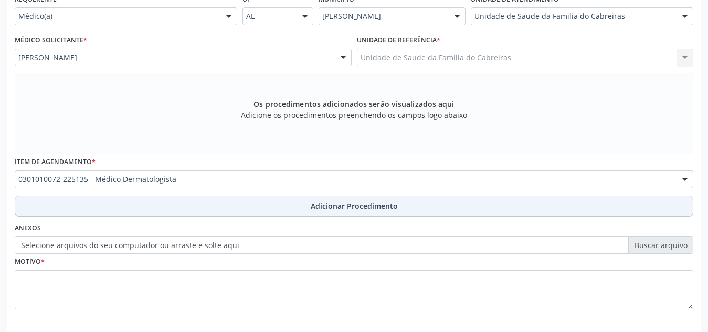
click at [193, 215] on button "Adicionar Procedimento" at bounding box center [354, 206] width 678 height 21
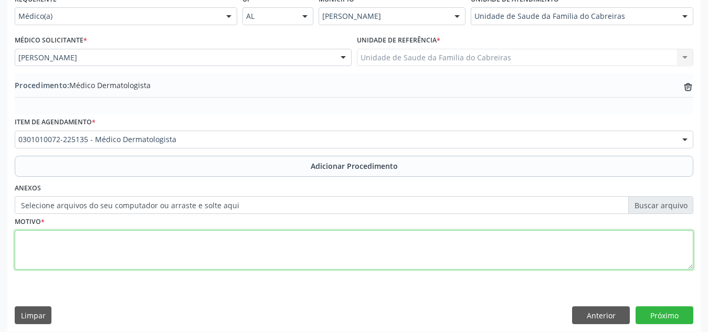
click at [184, 262] on textarea at bounding box center [354, 250] width 678 height 40
type textarea "L70 - ACNE"
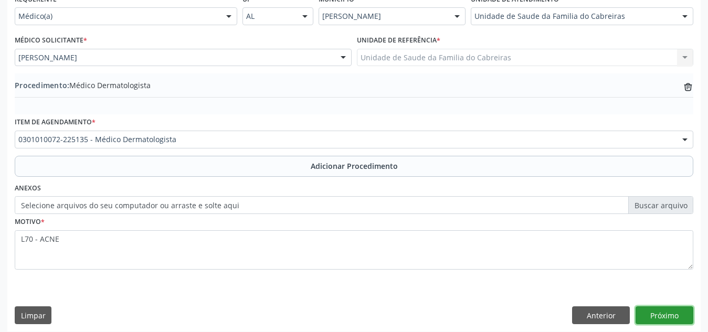
click at [666, 320] on button "Próximo" at bounding box center [664, 315] width 58 height 18
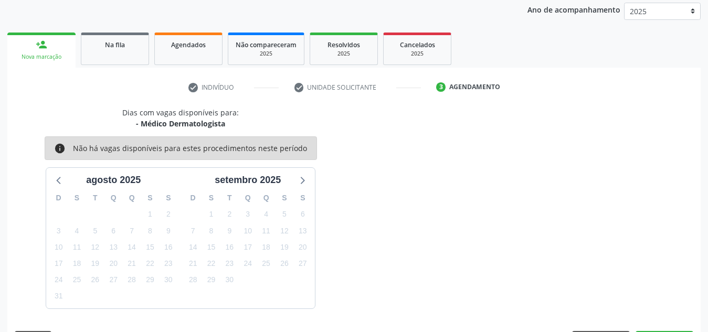
scroll to position [170, 0]
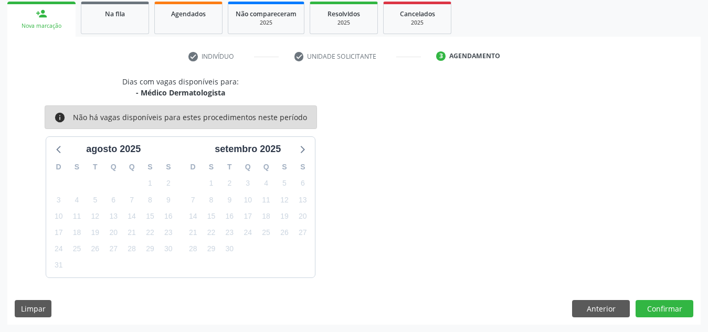
click at [665, 317] on div "Dias com vagas disponíveis para: - Médico Dermatologista info Não há vagas disp…" at bounding box center [353, 200] width 693 height 249
click at [665, 313] on button "Confirmar" at bounding box center [664, 309] width 58 height 18
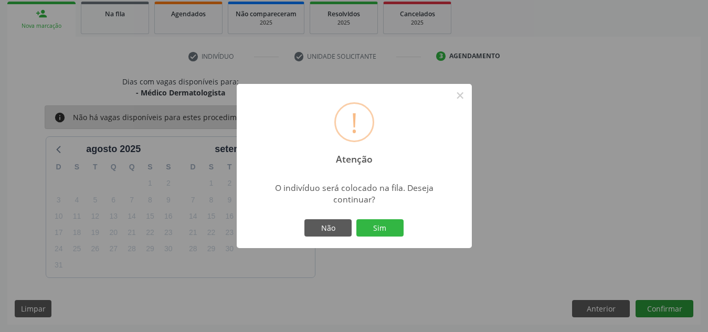
click at [356, 219] on button "Sim" at bounding box center [379, 228] width 47 height 18
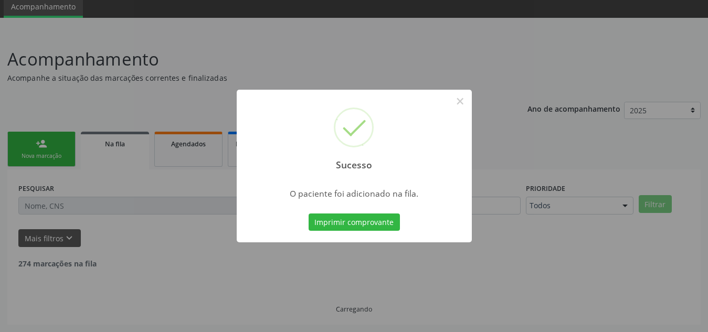
scroll to position [29, 0]
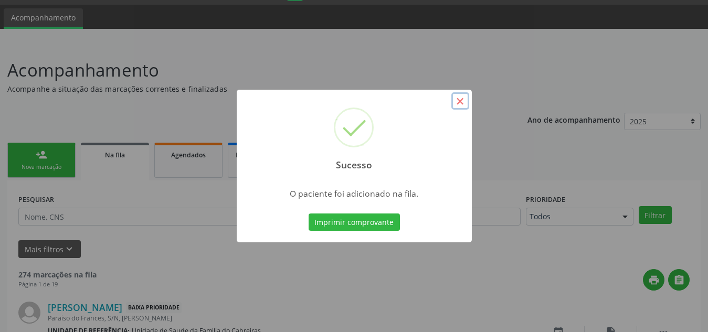
click at [459, 105] on button "×" at bounding box center [460, 101] width 18 height 18
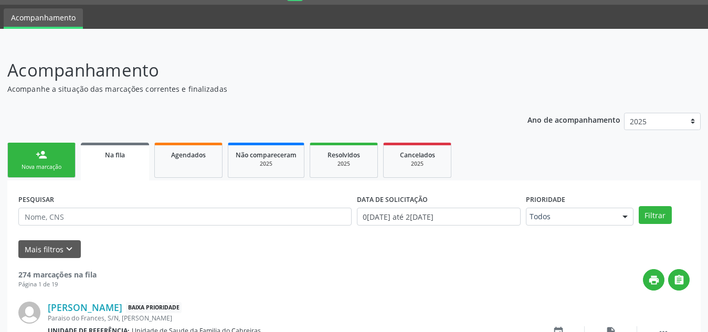
click at [139, 165] on link "Na fila" at bounding box center [115, 162] width 68 height 38
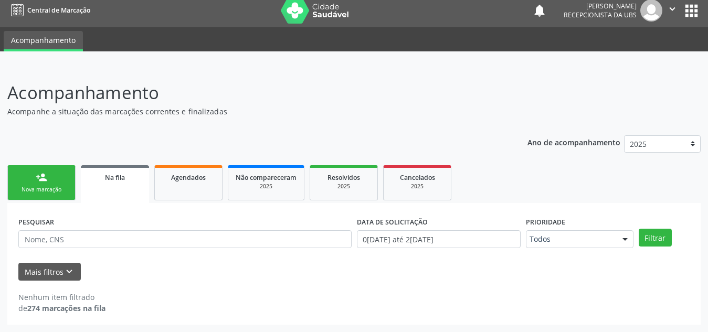
scroll to position [6, 0]
click at [495, 279] on div "Mais filtros keyboard_arrow_down" at bounding box center [354, 272] width 676 height 18
click at [33, 190] on div "Nova marcação" at bounding box center [41, 190] width 52 height 8
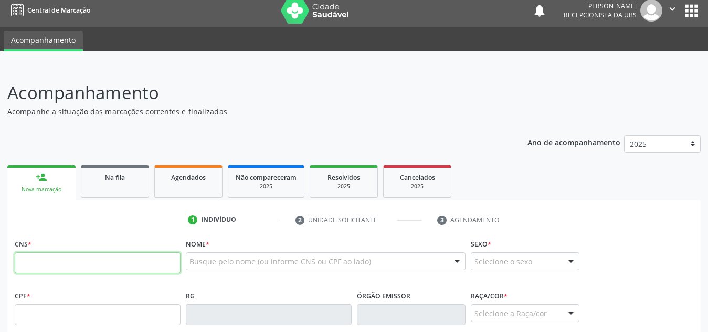
click at [100, 262] on input "text" at bounding box center [98, 262] width 166 height 21
paste input "706 2000 9690 1669"
type input "706 2000 9690 1669"
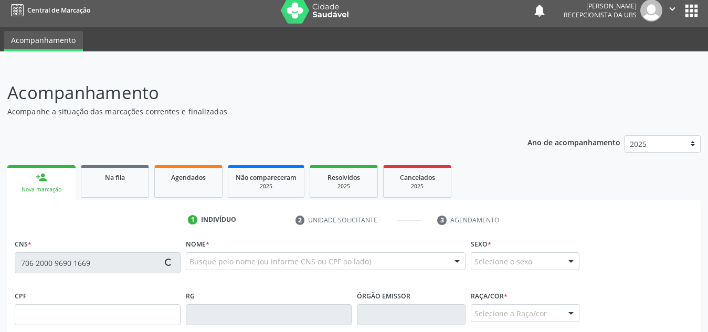
type input "082.678.894-77"
type input "[DATE]"
type input "[PERSON_NAME]"
type input "[PHONE_NUMBER]"
type input "S/N"
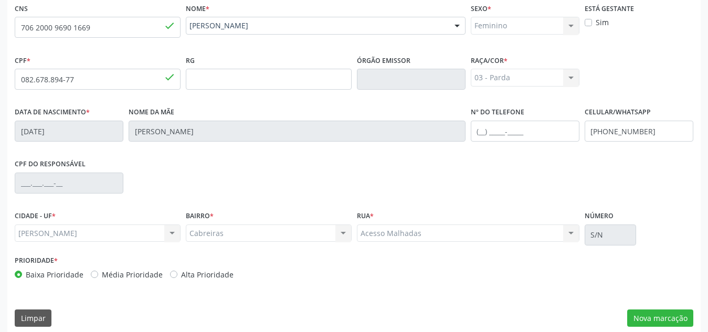
scroll to position [251, 0]
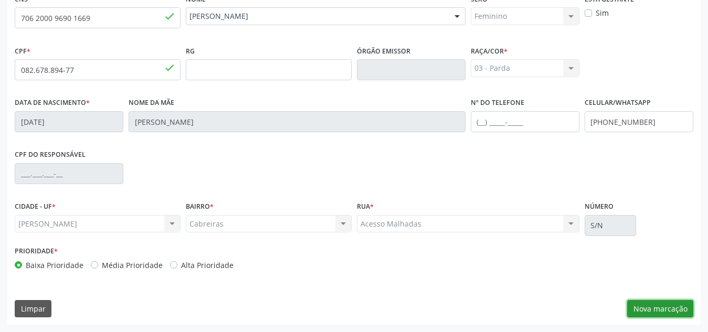
click at [663, 311] on button "Nova marcação" at bounding box center [660, 309] width 66 height 18
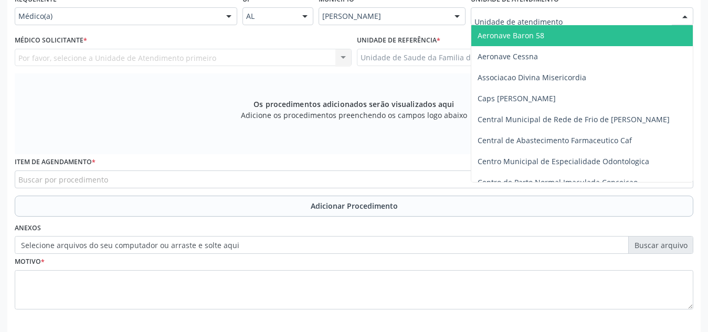
click at [573, 15] on div at bounding box center [582, 16] width 222 height 18
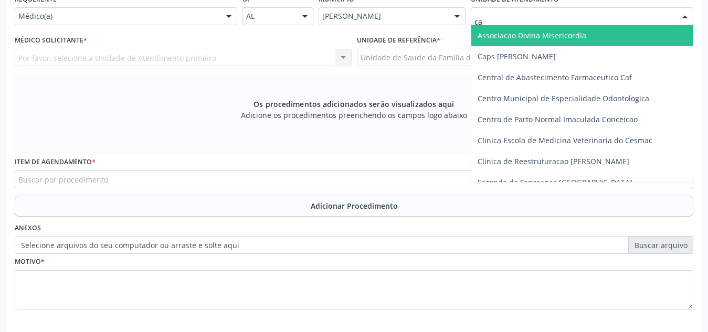
type input "cab"
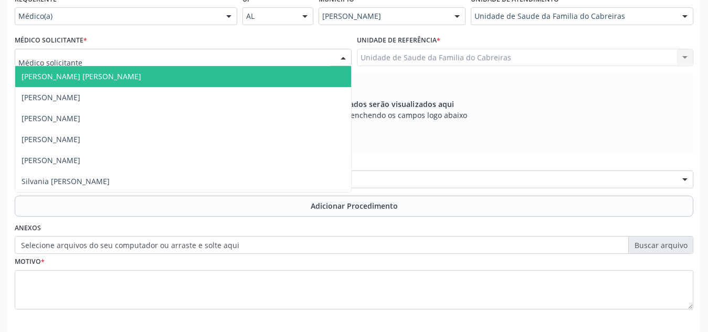
click at [287, 57] on div at bounding box center [183, 58] width 337 height 18
click at [208, 57] on div at bounding box center [183, 58] width 337 height 18
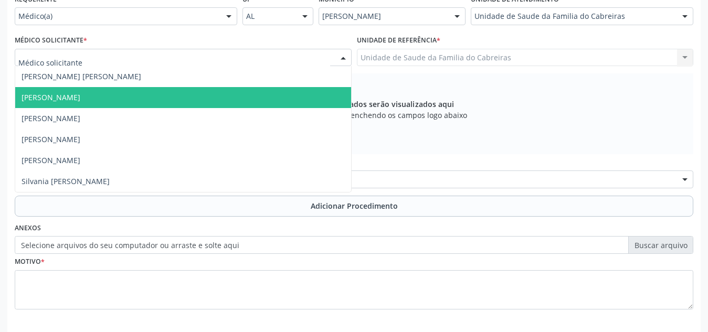
click at [182, 108] on span "[PERSON_NAME]" at bounding box center [183, 97] width 336 height 21
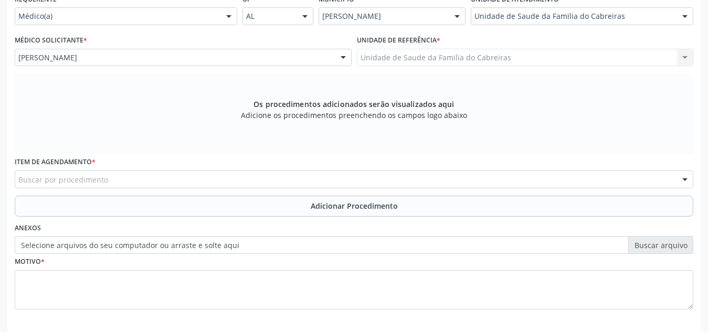
click at [172, 176] on div "Buscar por procedimento" at bounding box center [354, 180] width 678 height 18
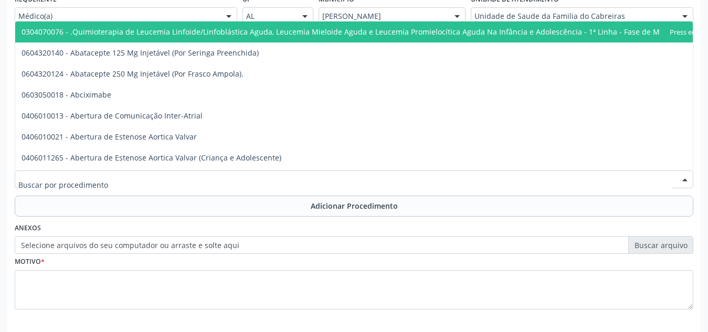
click at [172, 176] on input "text" at bounding box center [344, 184] width 653 height 21
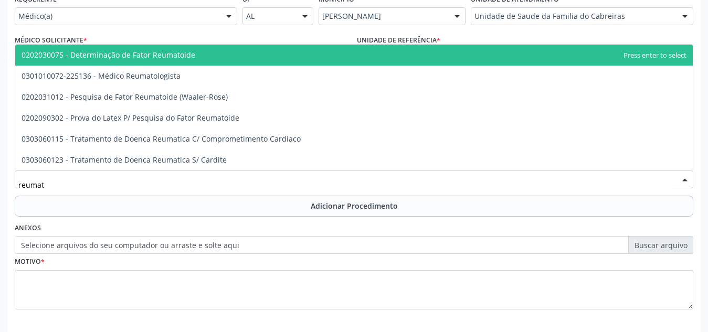
type input "reumato"
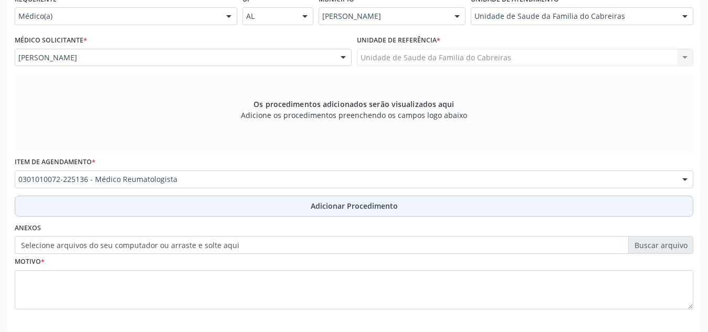
click at [182, 206] on button "Adicionar Procedimento" at bounding box center [354, 206] width 678 height 21
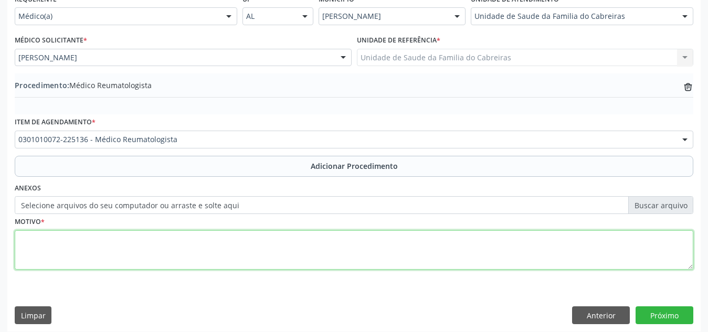
click at [154, 252] on textarea at bounding box center [354, 250] width 678 height 40
type textarea "D"
click at [359, 234] on textarea "Paciente com quadro de dor crônica difusas em todo o corpo há cerca de 01 mês, …" at bounding box center [354, 250] width 678 height 40
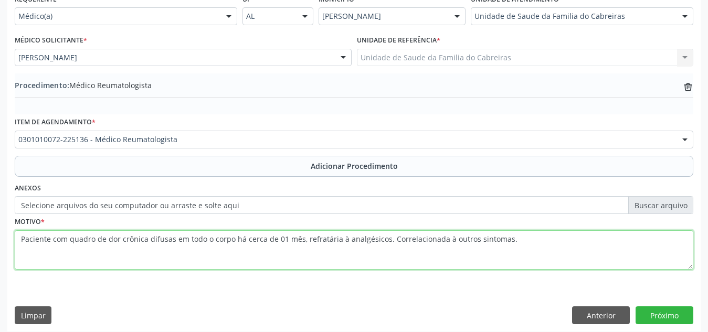
click at [390, 240] on textarea "Paciente com quadro de dor crônica difusas em todo o corpo há cerca de 01 mês, …" at bounding box center [354, 250] width 678 height 40
type textarea "Paciente com quadro de dor crônica difusas em todo o corpo há cerca de 01 mês, …"
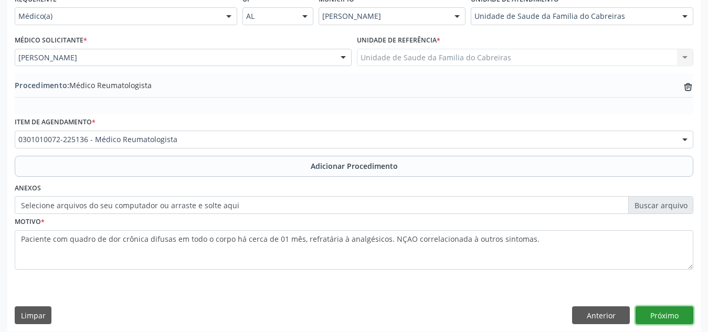
click at [663, 320] on button "Próximo" at bounding box center [664, 315] width 58 height 18
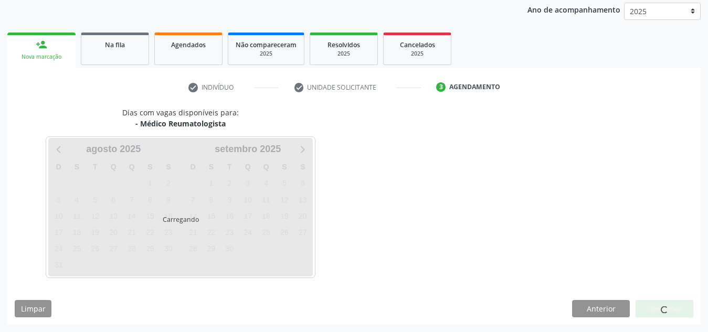
scroll to position [170, 0]
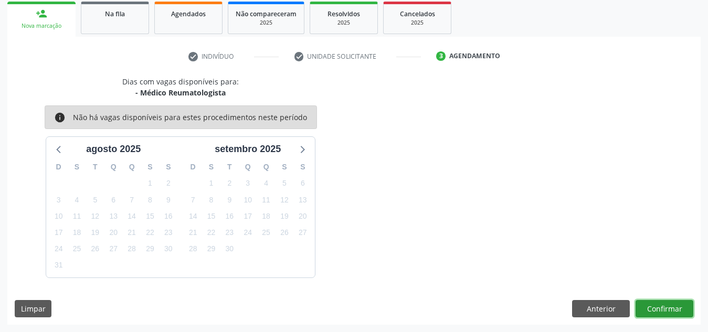
click at [664, 311] on button "Confirmar" at bounding box center [664, 309] width 58 height 18
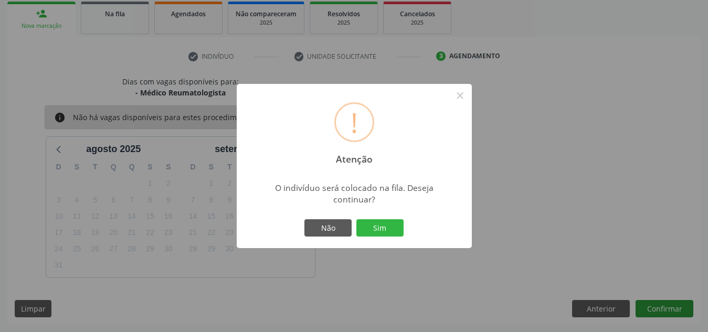
click at [356, 219] on button "Sim" at bounding box center [379, 228] width 47 height 18
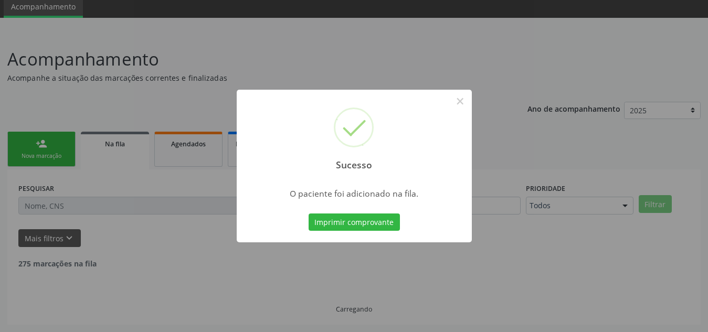
scroll to position [29, 0]
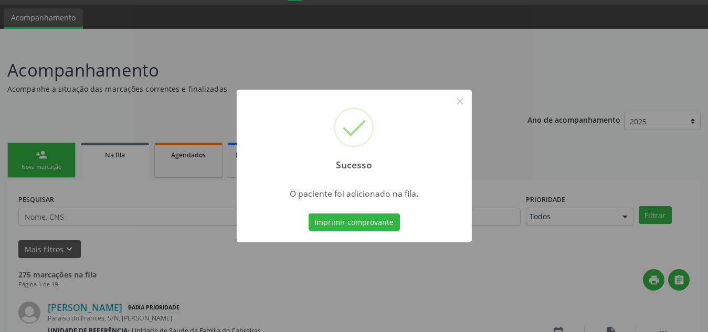
click at [664, 311] on div "Sucesso × O paciente foi adicionado na fila. Imprimir comprovante Cancel" at bounding box center [354, 166] width 708 height 332
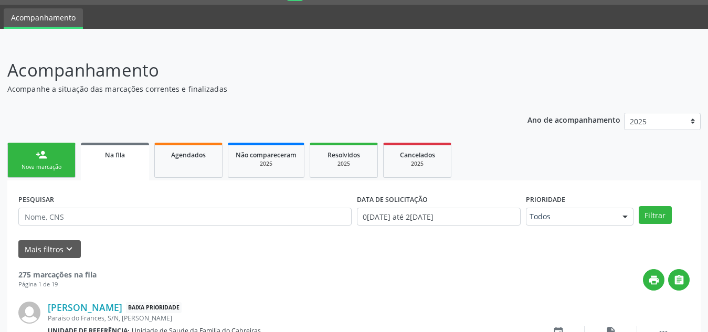
click at [664, 311] on div "[PERSON_NAME] Baixa Prioridade Paraiso do Frances, S/N, Cabreiras Unidade de re…" at bounding box center [353, 338] width 671 height 94
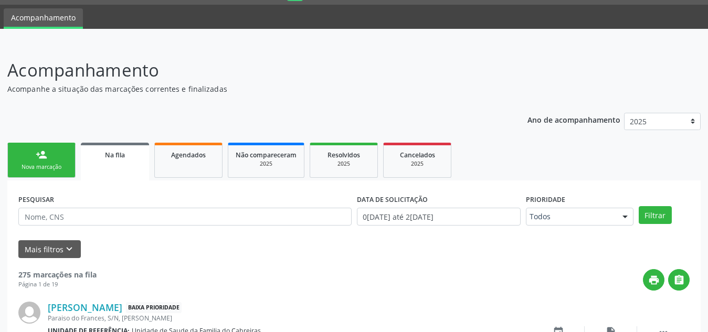
click at [664, 311] on div "[PERSON_NAME] Baixa Prioridade Paraiso do Frances, S/N, Cabreiras Unidade de re…" at bounding box center [353, 338] width 671 height 94
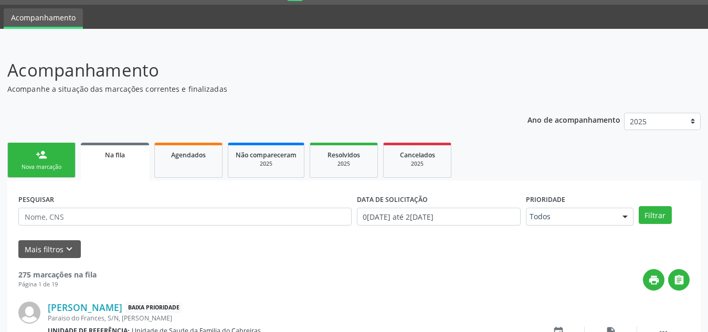
click at [664, 311] on div "[PERSON_NAME] Baixa Prioridade Paraiso do Frances, S/N, Cabreiras Unidade de re…" at bounding box center [353, 338] width 671 height 94
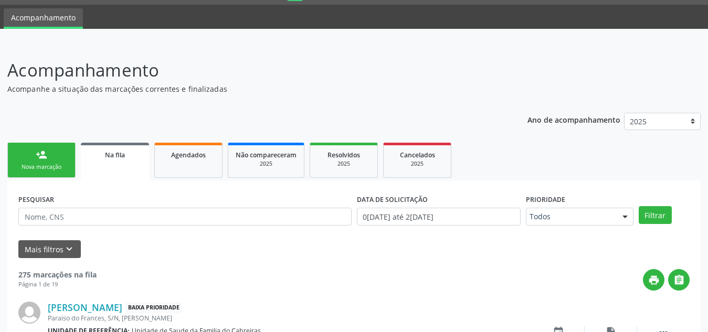
click at [664, 311] on div "[PERSON_NAME] Baixa Prioridade Paraiso do Frances, S/N, Cabreiras Unidade de re…" at bounding box center [353, 338] width 671 height 94
click at [54, 156] on link "person_add Nova marcação" at bounding box center [41, 160] width 68 height 35
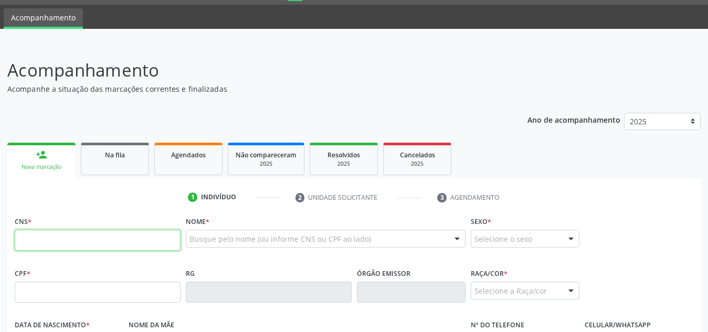
click at [93, 232] on input "text" at bounding box center [98, 240] width 166 height 21
paste input "708 6015 3191 2480"
type input "708 6015 3191 2480"
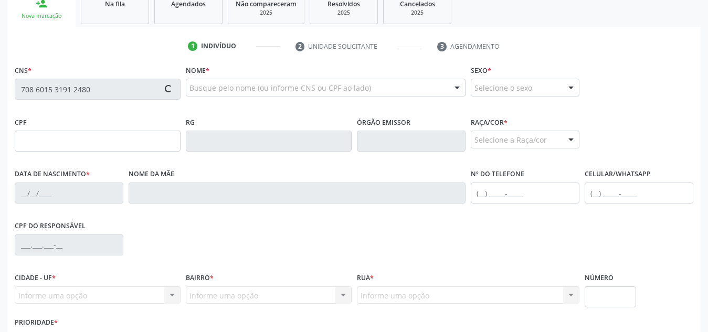
scroll to position [251, 0]
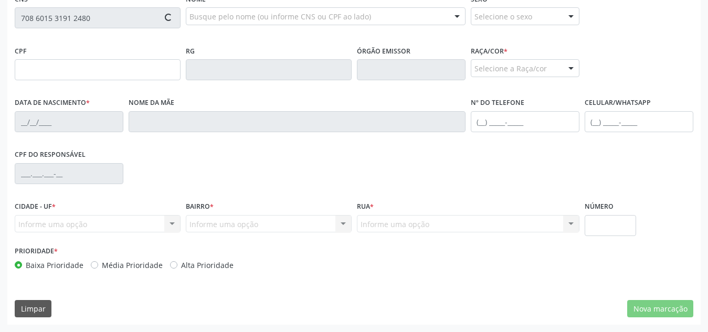
type input "054.397.694-71"
type input "1[DATE]"
type input "[PERSON_NAME]"
type input "[PHONE_NUMBER]"
type input "S/N"
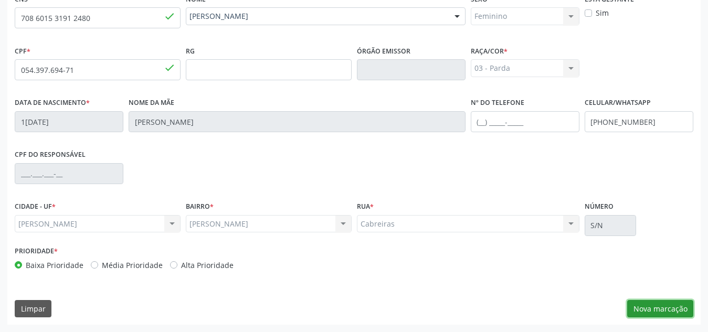
click at [678, 303] on button "Nova marcação" at bounding box center [660, 309] width 66 height 18
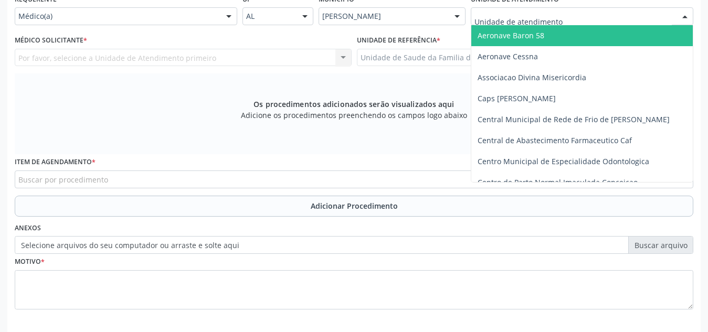
click at [576, 12] on div at bounding box center [582, 16] width 222 height 18
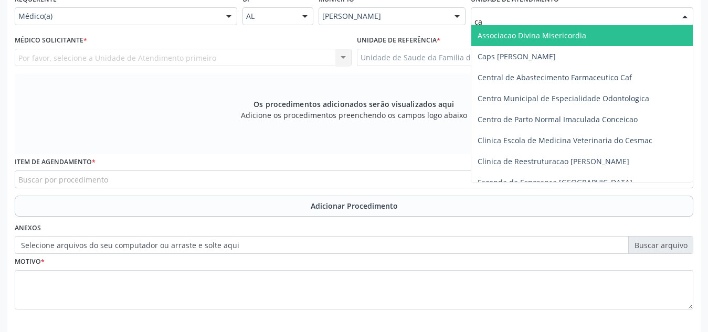
type input "cab"
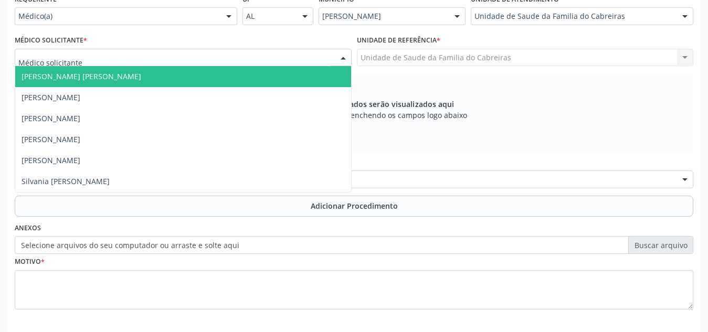
click at [279, 61] on div at bounding box center [183, 58] width 337 height 18
type input "le"
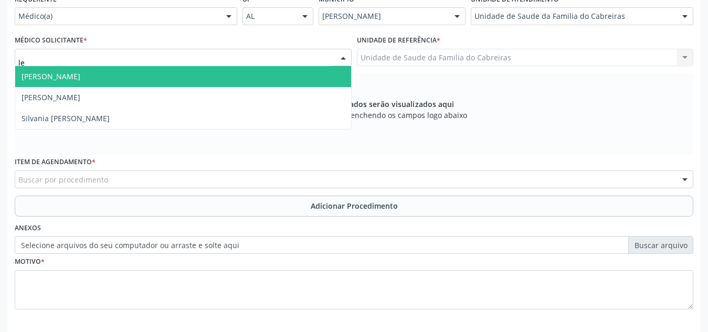
click at [231, 78] on span "[PERSON_NAME]" at bounding box center [183, 76] width 336 height 21
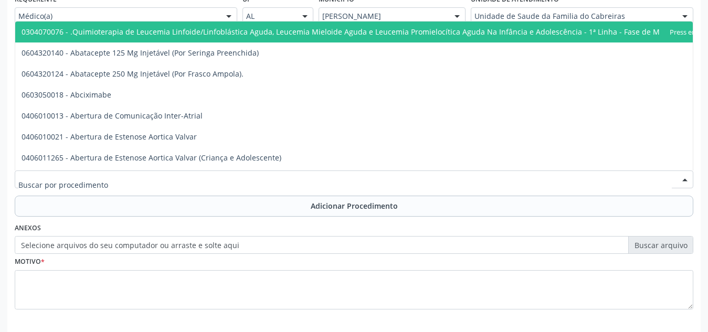
click at [189, 175] on div at bounding box center [354, 180] width 678 height 18
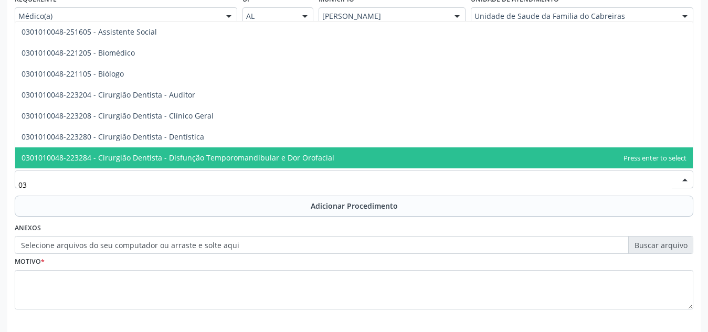
type input "0"
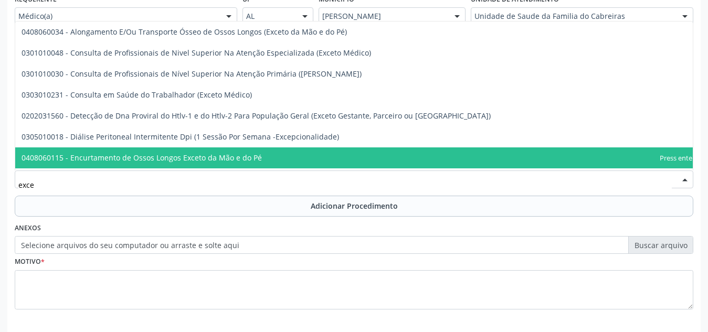
type input "excet"
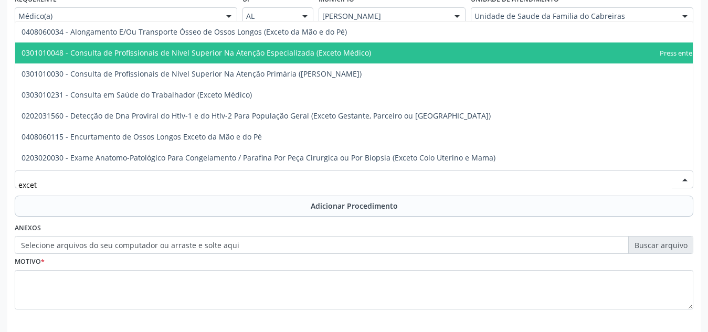
click at [253, 56] on span "0301010048 - Consulta de Profissionais de Nivel Superior Na Atenção Especializa…" at bounding box center [196, 53] width 349 height 10
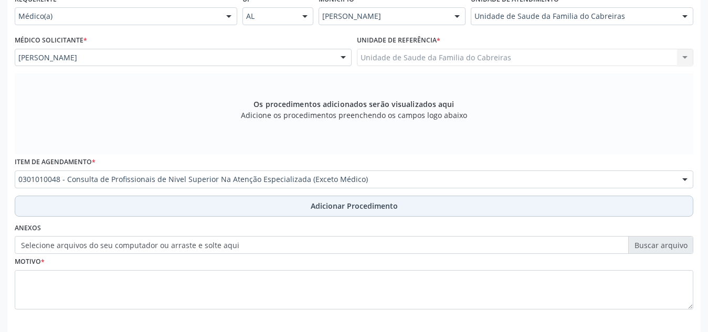
click at [234, 197] on button "Adicionar Procedimento" at bounding box center [354, 206] width 678 height 21
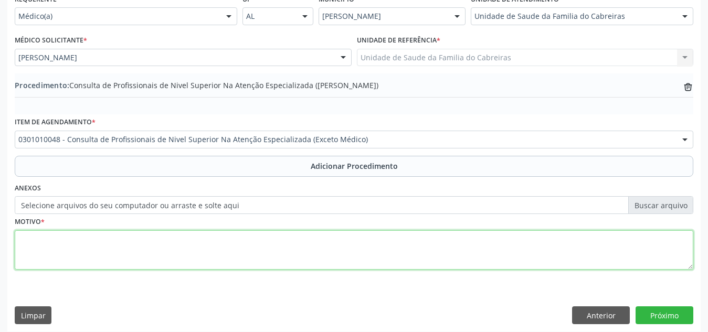
click at [215, 262] on textarea at bounding box center [354, 250] width 678 height 40
type textarea "Fisioterapia (20 sessões). Bursite no ombro"
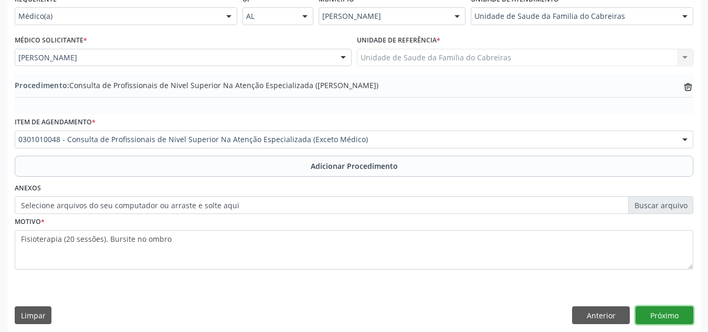
click at [662, 309] on button "Próximo" at bounding box center [664, 315] width 58 height 18
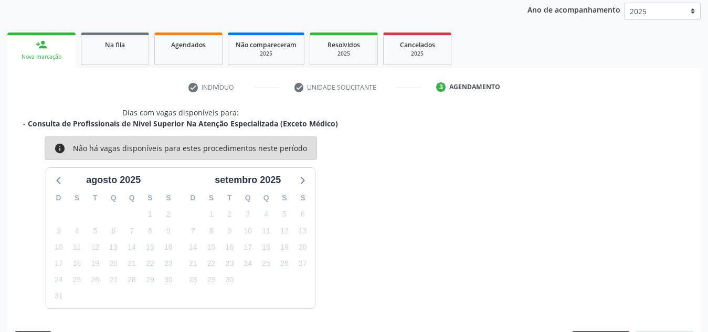
scroll to position [170, 0]
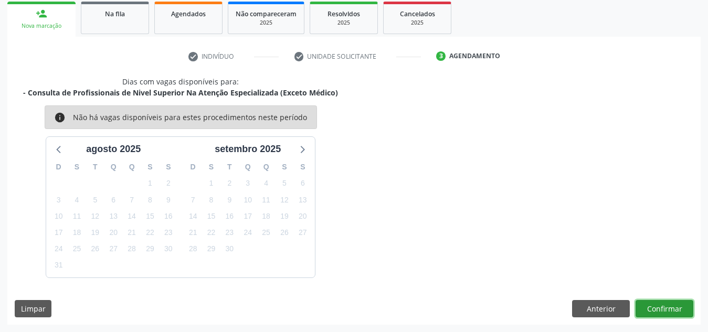
click at [662, 309] on button "Confirmar" at bounding box center [664, 309] width 58 height 18
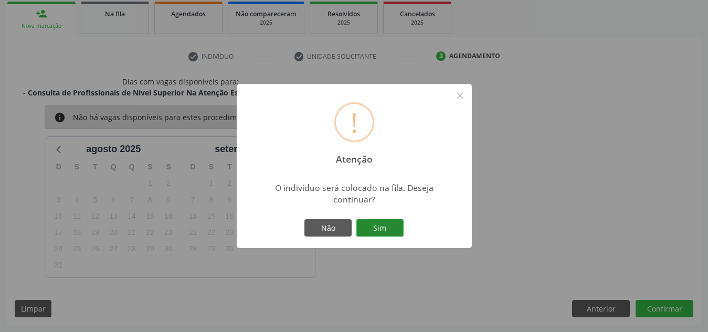
click at [375, 222] on button "Sim" at bounding box center [379, 228] width 47 height 18
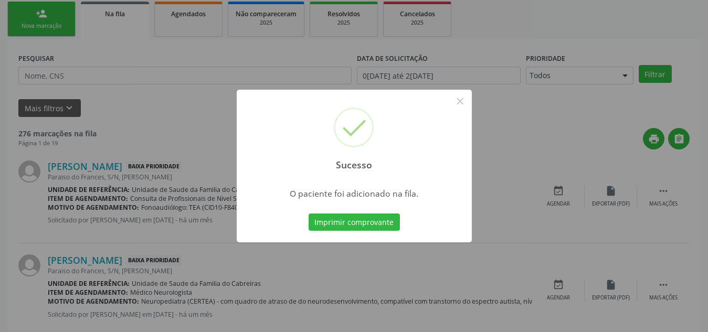
scroll to position [29, 0]
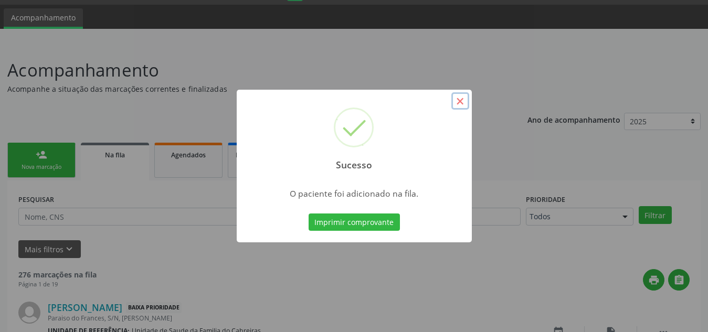
click at [454, 99] on button "×" at bounding box center [460, 101] width 18 height 18
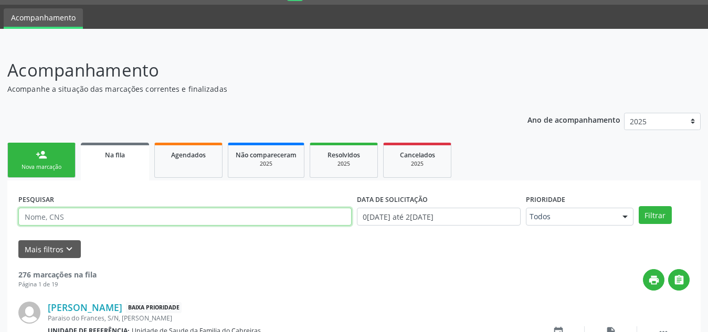
click at [116, 209] on input "text" at bounding box center [184, 217] width 333 height 18
click at [639, 206] on button "Filtrar" at bounding box center [655, 215] width 33 height 18
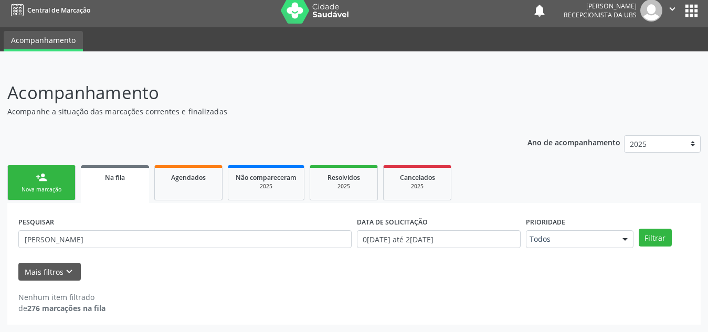
scroll to position [6, 0]
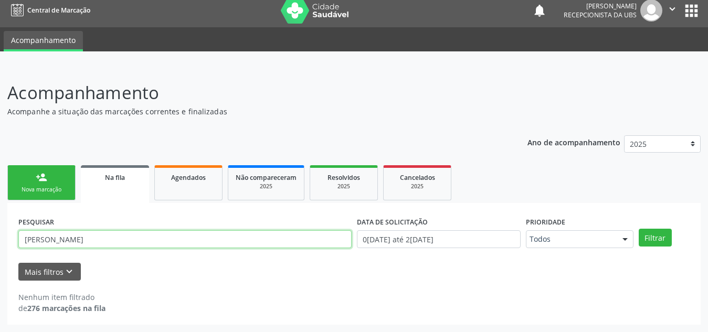
click at [100, 231] on input "[PERSON_NAME]" at bounding box center [184, 239] width 333 height 18
click at [639, 229] on button "Filtrar" at bounding box center [655, 238] width 33 height 18
click at [43, 240] on input "[PERSON_NAME]" at bounding box center [184, 239] width 333 height 18
type input "l"
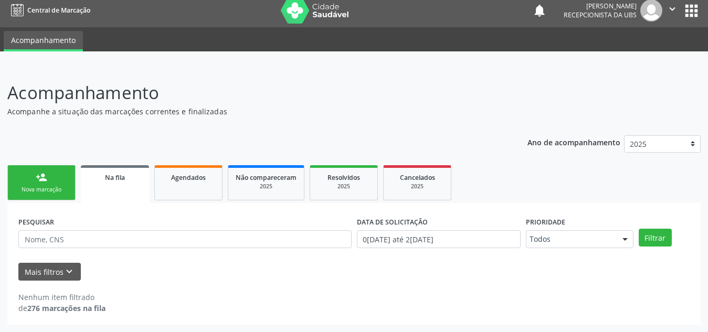
click at [52, 183] on link "person_add Nova marcação" at bounding box center [41, 182] width 68 height 35
click at [47, 187] on div "Nova marcação" at bounding box center [41, 190] width 52 height 8
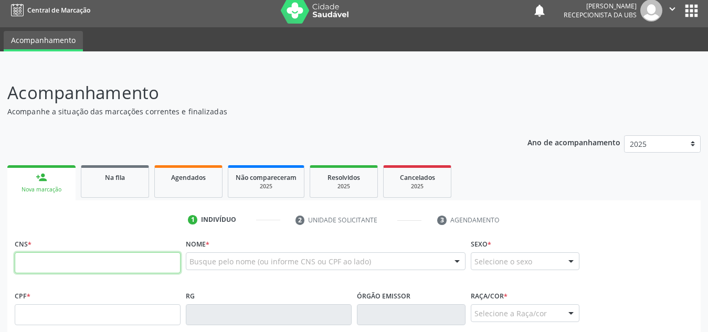
click at [62, 269] on input "text" at bounding box center [98, 262] width 166 height 21
click at [114, 185] on link "Na fila" at bounding box center [115, 181] width 68 height 33
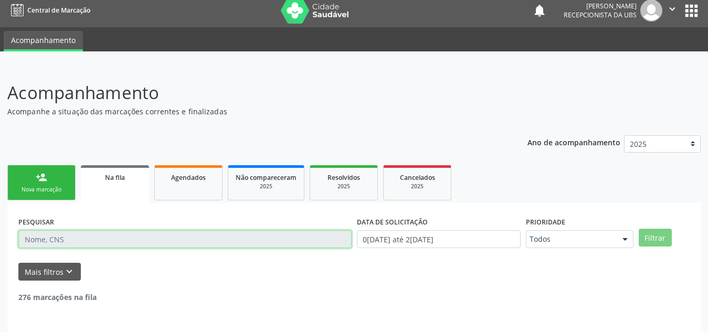
click at [121, 237] on input "text" at bounding box center [184, 239] width 333 height 18
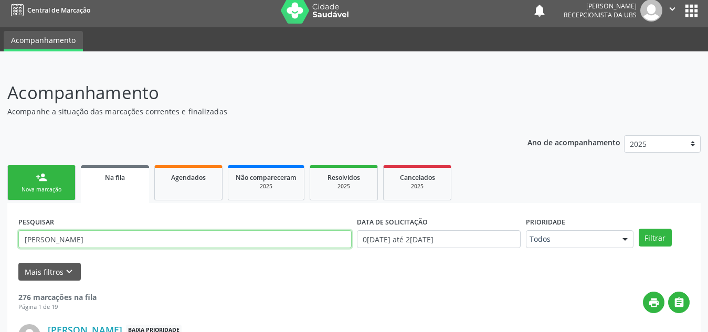
type input "[PERSON_NAME]"
click at [639, 229] on button "Filtrar" at bounding box center [655, 238] width 33 height 18
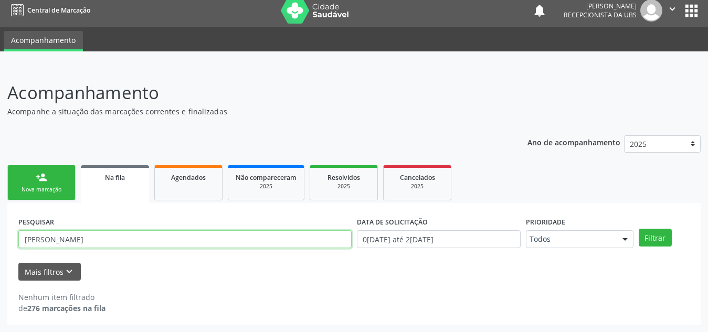
click at [121, 237] on input "[PERSON_NAME]" at bounding box center [184, 239] width 333 height 18
drag, startPoint x: 121, startPoint y: 237, endPoint x: 11, endPoint y: 244, distance: 110.4
click at [11, 244] on div "PESQUISAR [PERSON_NAME] DATA DE SOLICITAÇÃO 0[DATE] até 2[DATE] Prioridade Todo…" at bounding box center [353, 264] width 693 height 122
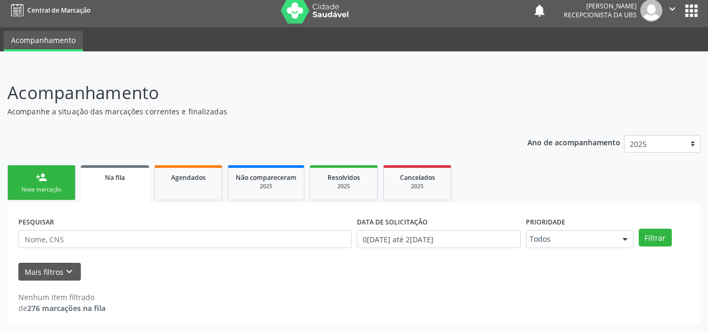
click at [56, 191] on div "Nova marcação" at bounding box center [41, 190] width 52 height 8
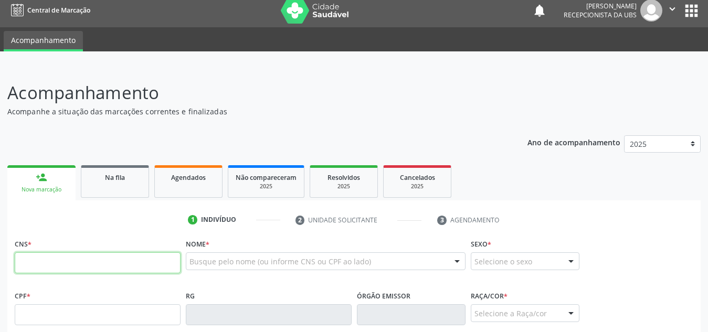
click at [60, 266] on input "text" at bounding box center [98, 262] width 166 height 21
type input "701 1038 7489 5280"
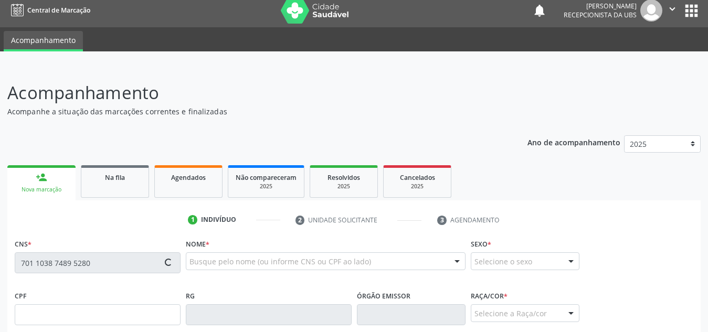
type input "153.821.494-61"
type input "0[DATE]"
type input "[PERSON_NAME]"
type input "[PHONE_NUMBER]"
type input "S/N"
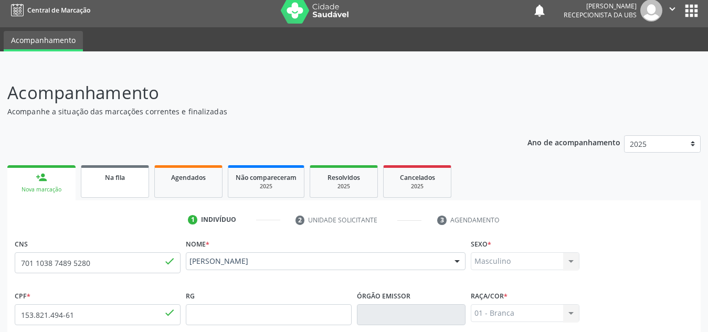
click at [109, 178] on span "Na fila" at bounding box center [115, 177] width 20 height 9
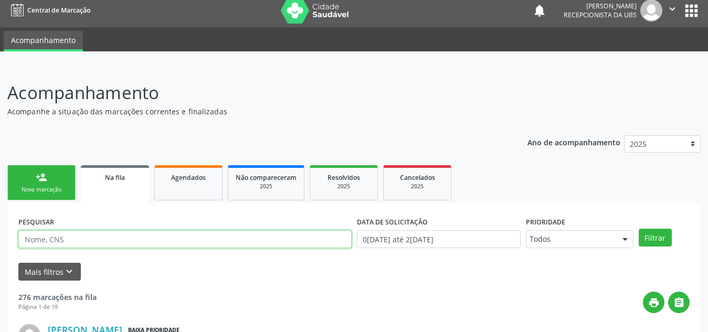
click at [105, 235] on input "text" at bounding box center [184, 239] width 333 height 18
type input "[PERSON_NAME]"
click at [639, 229] on button "Filtrar" at bounding box center [655, 238] width 33 height 18
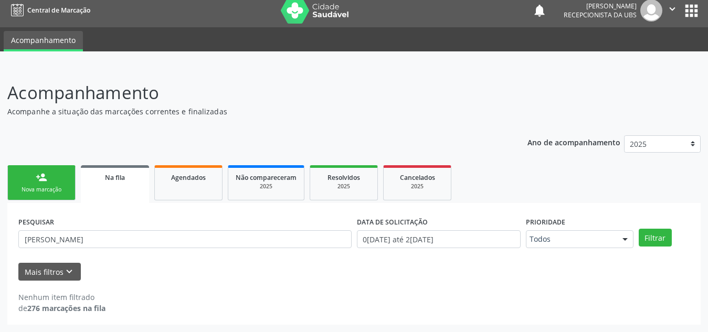
click at [51, 174] on link "person_add Nova marcação" at bounding box center [41, 182] width 68 height 35
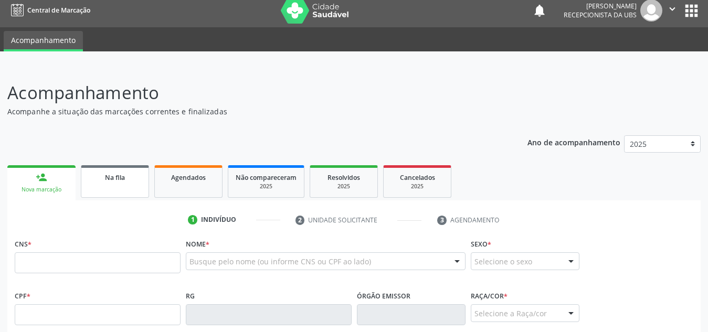
click at [116, 168] on link "Na fila" at bounding box center [115, 181] width 68 height 33
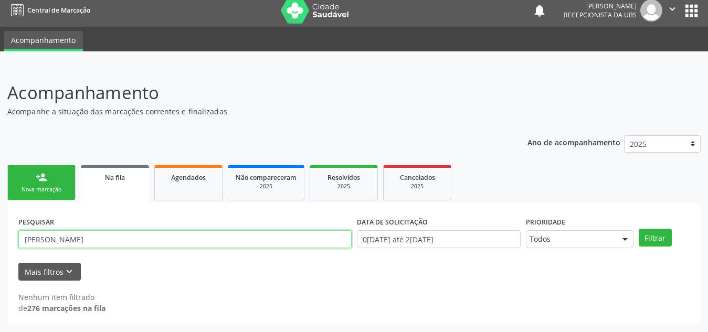
drag, startPoint x: 84, startPoint y: 240, endPoint x: 1, endPoint y: 240, distance: 84.0
click at [1, 240] on div "Acompanhamento Acompanhe a situação das marcações correntes e finalizadas Relat…" at bounding box center [354, 199] width 708 height 266
click at [639, 229] on button "Filtrar" at bounding box center [655, 238] width 33 height 18
click at [91, 244] on input "[PERSON_NAME]" at bounding box center [184, 239] width 333 height 18
type input "[PERSON_NAME]"
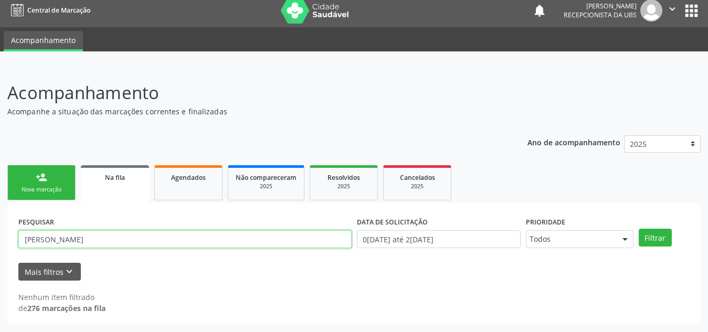
click at [639, 229] on button "Filtrar" at bounding box center [655, 238] width 33 height 18
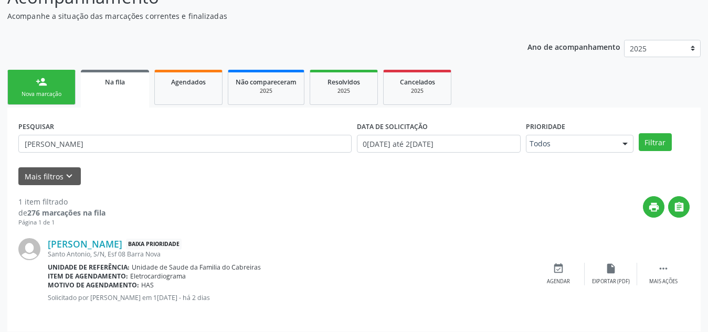
scroll to position [109, 0]
